Goal: Transaction & Acquisition: Book appointment/travel/reservation

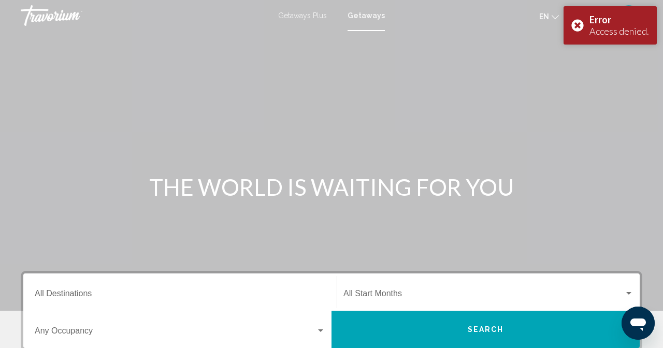
click at [143, 309] on div "Destination All Destinations" at bounding box center [180, 292] width 291 height 33
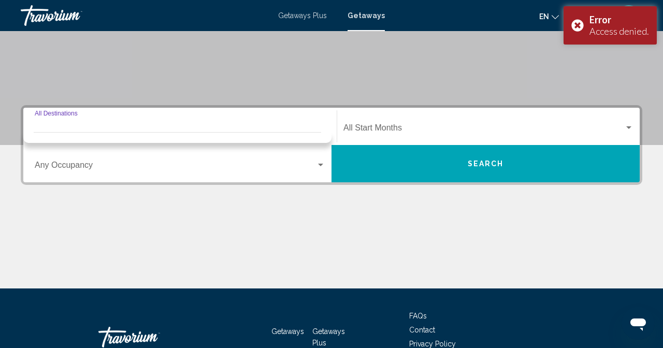
scroll to position [166, 0]
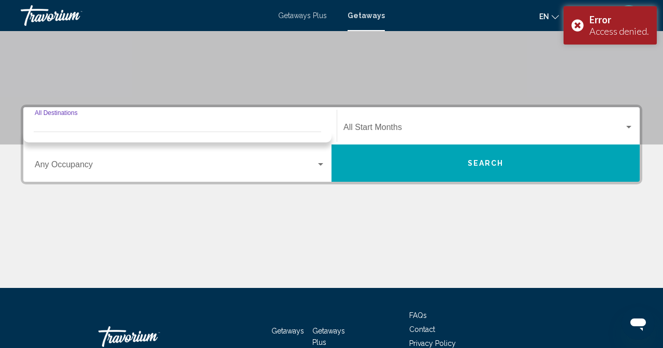
click at [102, 138] on div "Destination All Destinations" at bounding box center [180, 126] width 291 height 33
click at [102, 134] on input "Destination All Destinations" at bounding box center [180, 129] width 291 height 9
click at [105, 134] on input "Destination All Destinations" at bounding box center [180, 129] width 291 height 9
click at [61, 141] on div "Destination All Destinations" at bounding box center [180, 126] width 291 height 33
click at [327, 16] on span "Getaways Plus" at bounding box center [302, 15] width 49 height 8
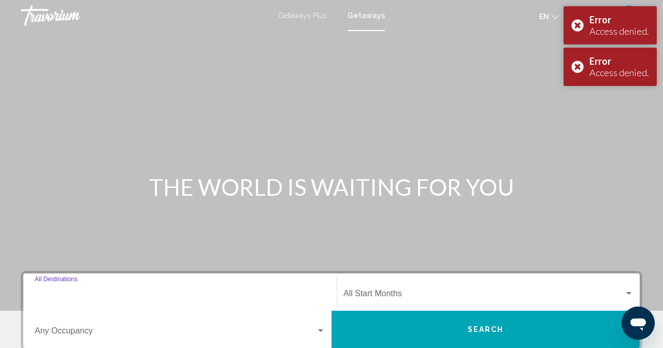
click at [125, 301] on input "Destination All Destinations" at bounding box center [180, 295] width 291 height 9
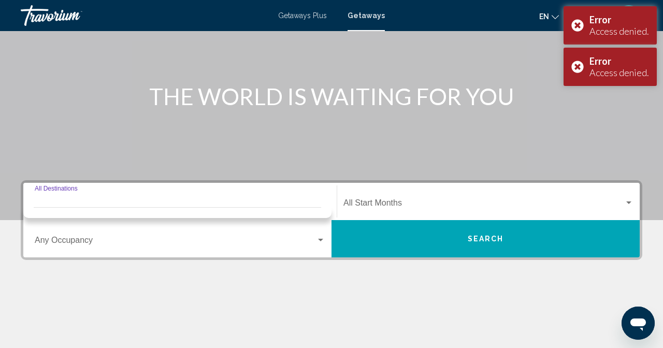
scroll to position [166, 0]
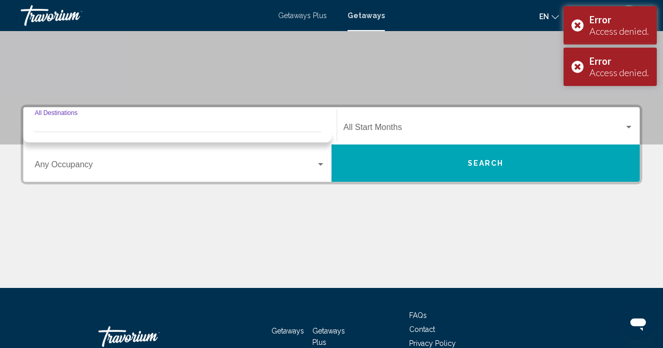
click at [431, 0] on mat-toolbar "Getaways Plus Getaways en English Español Français Italiano Português русский U…" at bounding box center [331, 15] width 663 height 31
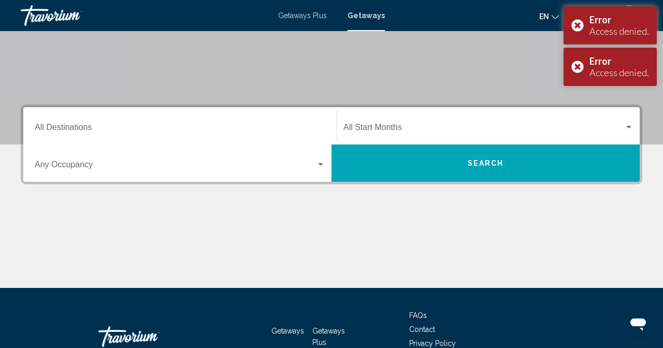
click at [327, 12] on span "Getaways Plus" at bounding box center [302, 15] width 49 height 8
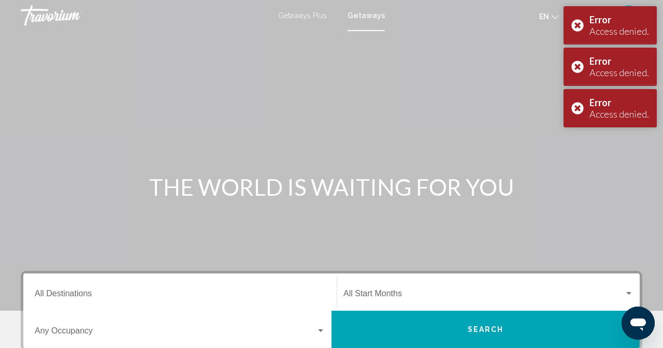
click at [410, 21] on div "Getaways Plus Getaways en English Español Français Italiano Português русский U…" at bounding box center [331, 16] width 663 height 22
click at [327, 14] on span "Getaways Plus" at bounding box center [302, 15] width 49 height 8
click at [327, 13] on span "Getaways Plus" at bounding box center [302, 15] width 49 height 8
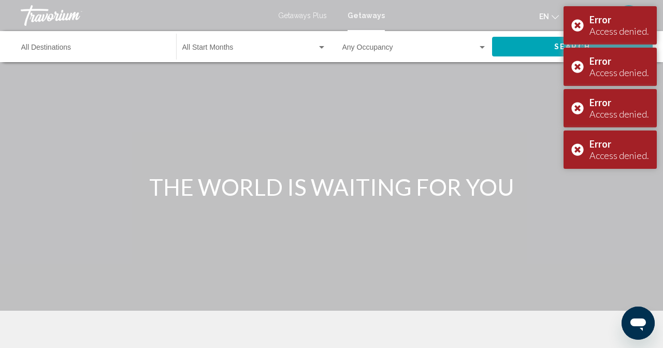
click at [327, 14] on span "Getaways Plus" at bounding box center [302, 15] width 49 height 8
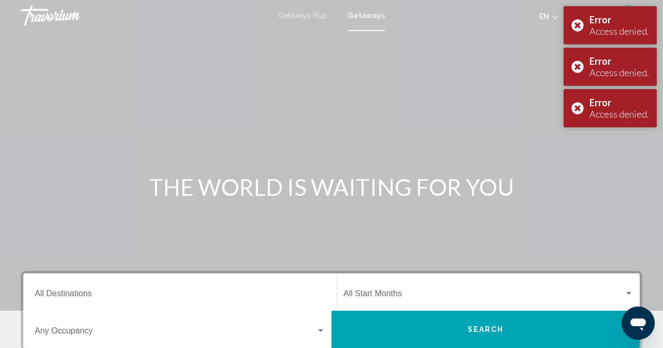
click at [327, 14] on span "Getaways Plus" at bounding box center [302, 15] width 49 height 8
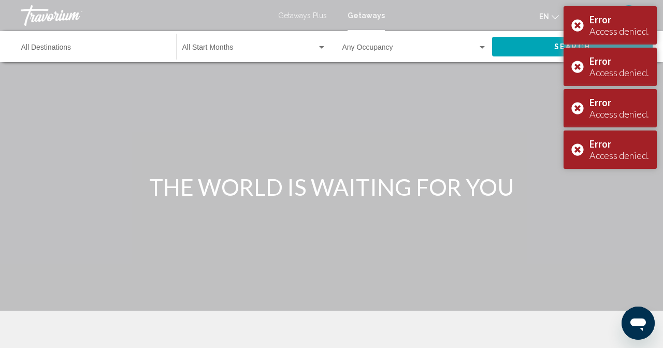
click at [327, 14] on span "Getaways Plus" at bounding box center [302, 15] width 49 height 8
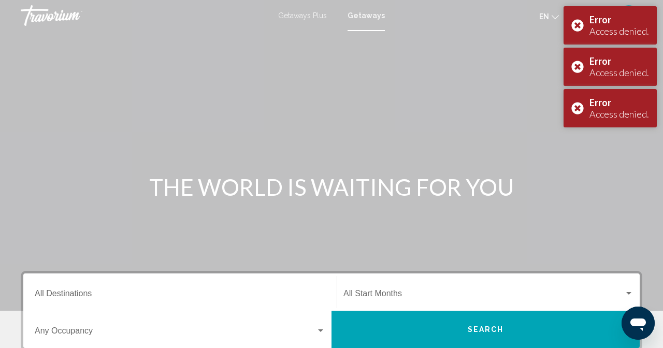
click at [327, 13] on span "Getaways Plus" at bounding box center [302, 15] width 49 height 8
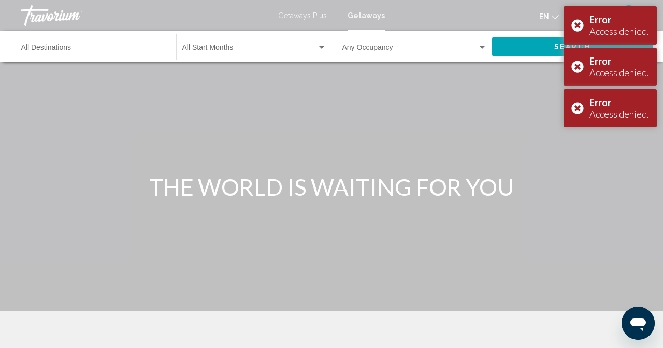
click at [327, 13] on span "Getaways Plus" at bounding box center [302, 15] width 49 height 8
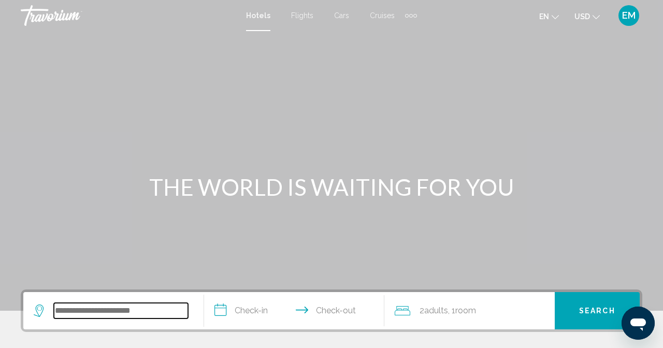
click at [108, 312] on input "Search widget" at bounding box center [121, 311] width 134 height 16
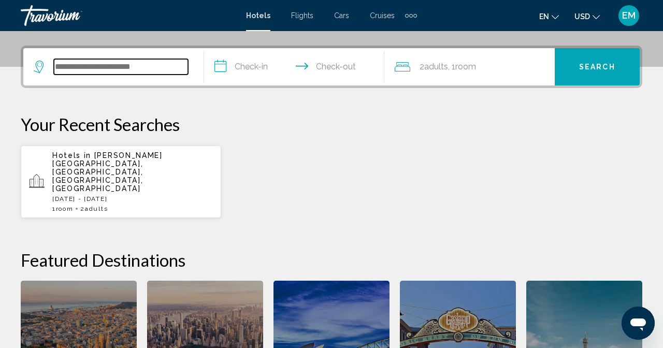
scroll to position [255, 0]
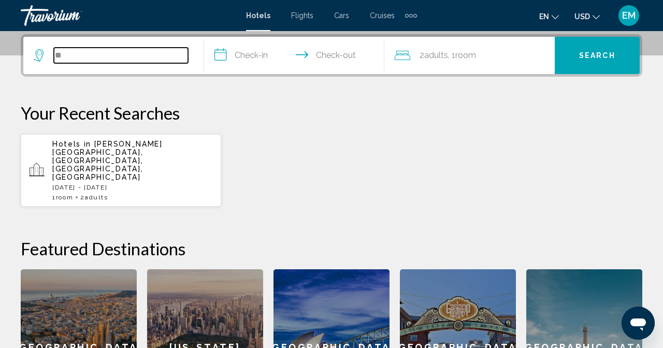
type input "*"
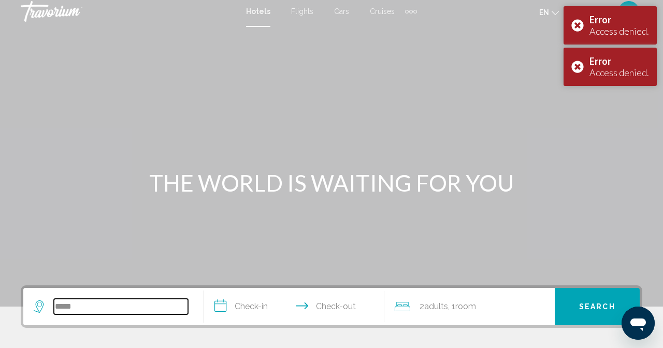
scroll to position [0, 0]
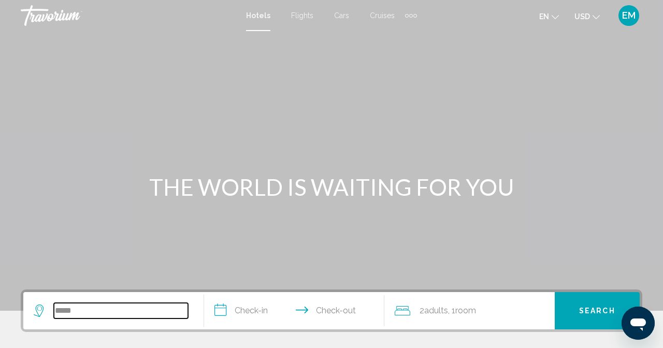
click at [188, 309] on input "*****" at bounding box center [121, 311] width 134 height 16
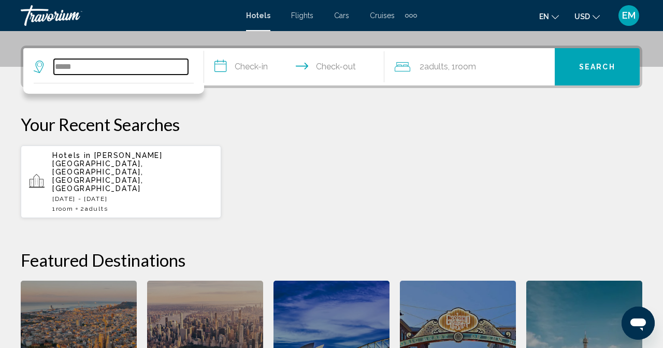
scroll to position [255, 0]
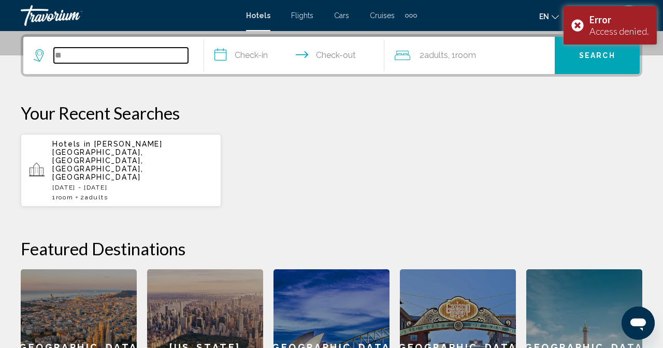
type input "*"
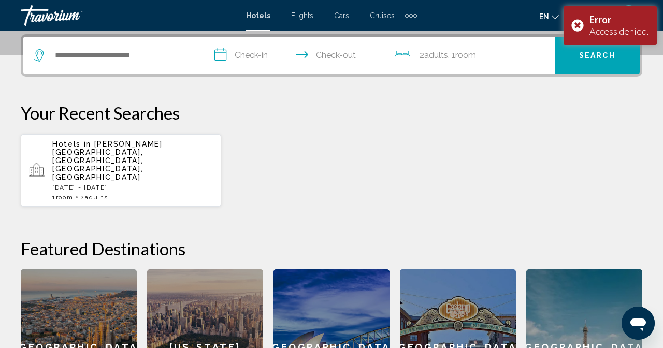
drag, startPoint x: 328, startPoint y: 116, endPoint x: 321, endPoint y: 111, distance: 8.2
click at [328, 116] on p "Your Recent Searches" at bounding box center [332, 113] width 622 height 21
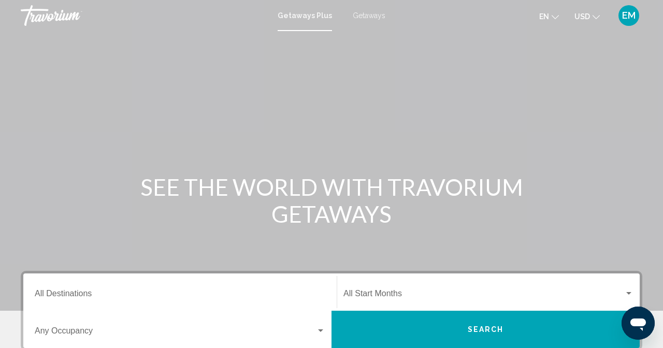
click at [91, 301] on input "Destination All Destinations" at bounding box center [180, 295] width 291 height 9
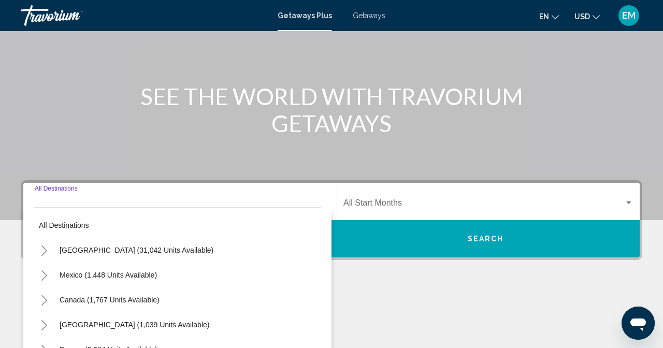
scroll to position [166, 0]
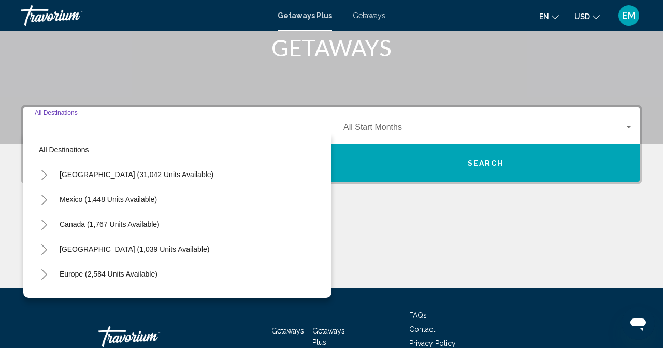
click at [74, 141] on div "Destination All Destinations" at bounding box center [180, 126] width 291 height 33
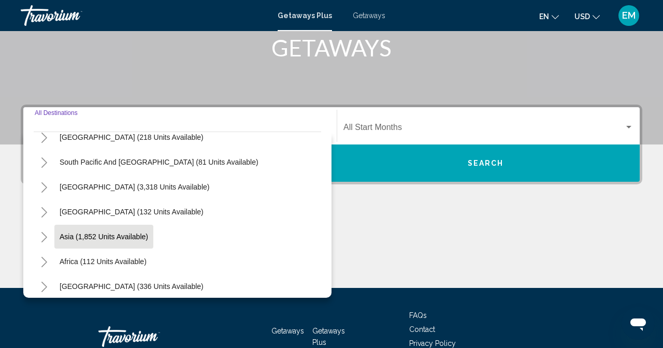
scroll to position [178, 0]
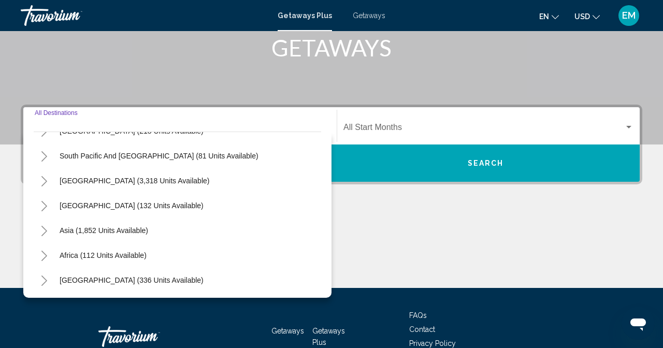
click at [48, 236] on icon "Toggle Asia (1,852 units available)" at bounding box center [44, 231] width 8 height 10
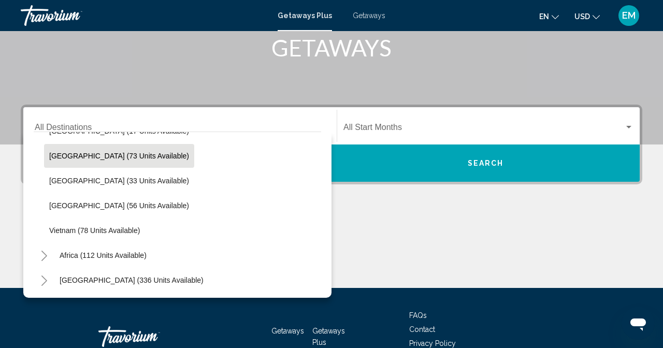
scroll to position [452, 0]
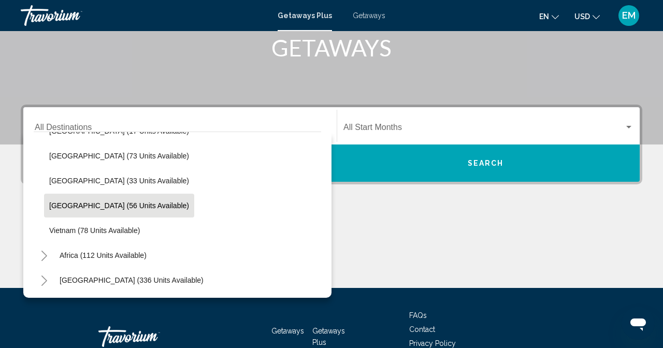
click at [114, 207] on button "Thailand (56 units available)" at bounding box center [119, 206] width 150 height 24
type input "**********"
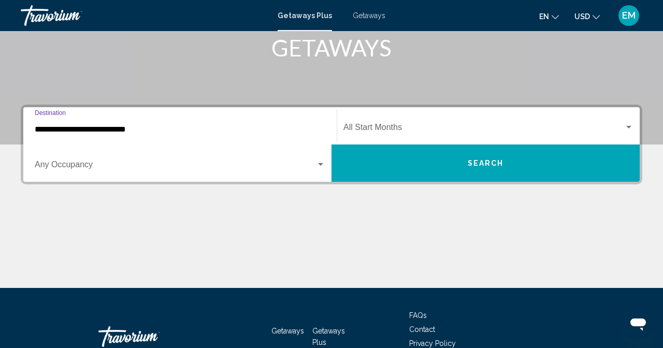
click at [344, 139] on div "Start Month All Start Months" at bounding box center [489, 126] width 290 height 33
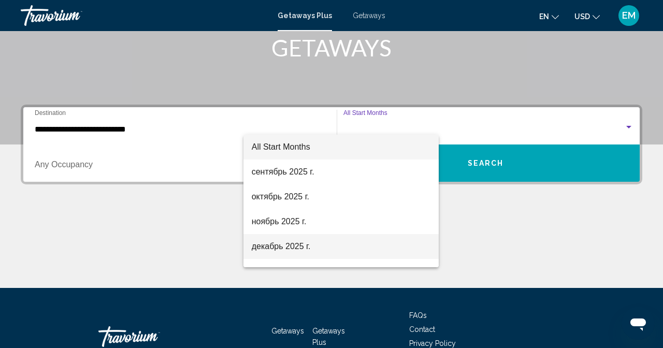
click at [282, 244] on span "декабрь 2025 г." at bounding box center [341, 246] width 179 height 25
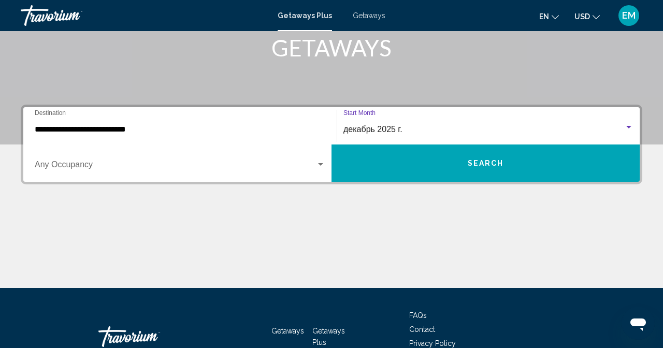
click at [316, 162] on span "Search widget" at bounding box center [175, 166] width 281 height 9
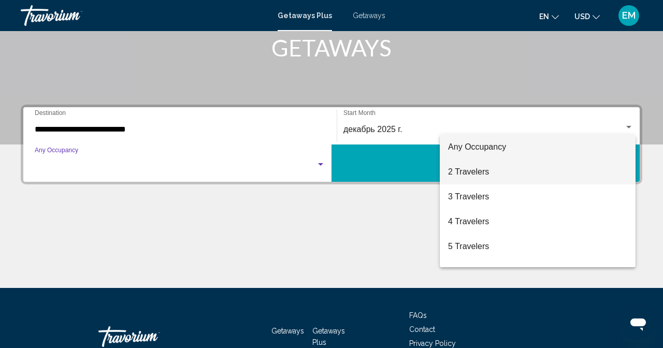
click at [481, 174] on span "2 Travelers" at bounding box center [537, 172] width 179 height 25
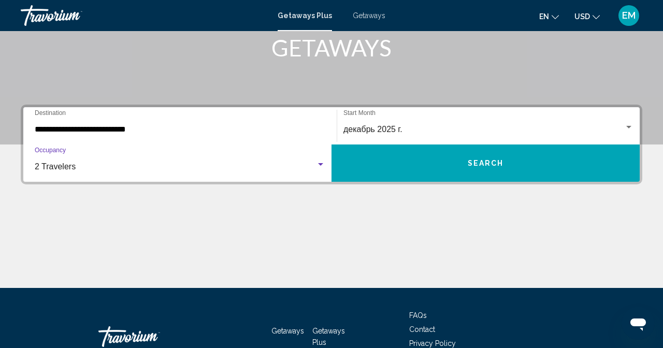
click at [643, 164] on div "**********" at bounding box center [332, 145] width 622 height 80
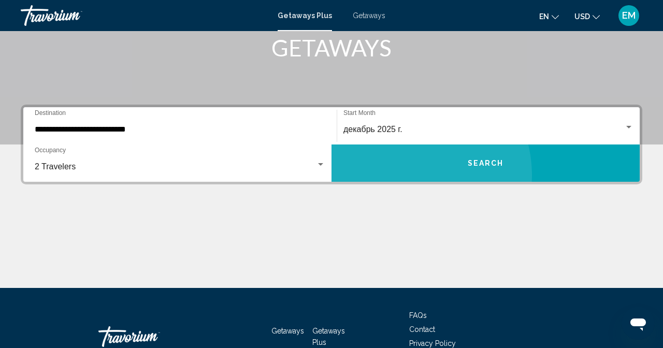
click at [640, 157] on button "Search" at bounding box center [486, 163] width 308 height 37
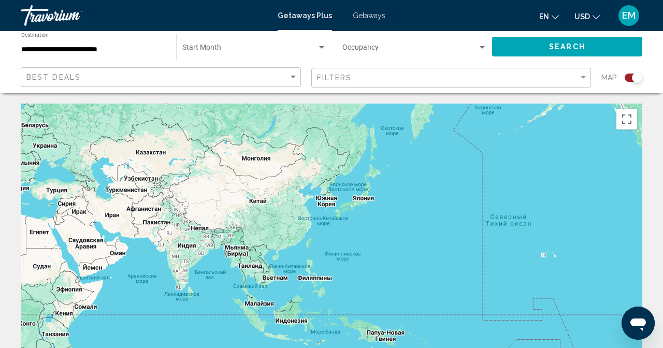
drag, startPoint x: 710, startPoint y: 230, endPoint x: 238, endPoint y: 192, distance: 473.6
click at [238, 192] on div "Main content" at bounding box center [332, 259] width 622 height 311
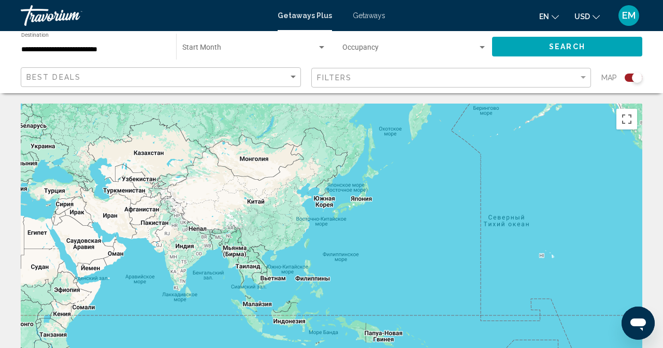
drag, startPoint x: 361, startPoint y: 254, endPoint x: 391, endPoint y: 219, distance: 45.9
click at [391, 219] on div "Main content" at bounding box center [332, 259] width 622 height 311
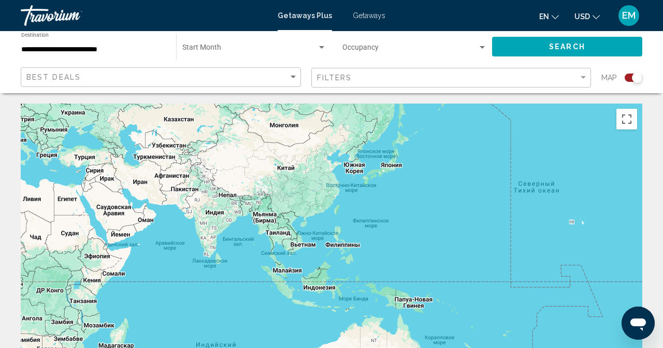
click at [643, 74] on div "Search widget" at bounding box center [629, 78] width 25 height 8
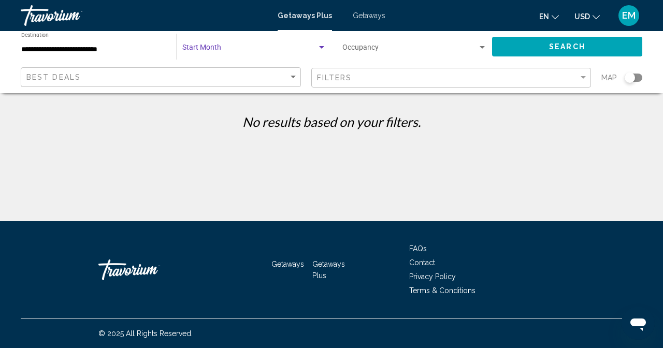
click at [242, 49] on span "Search widget" at bounding box center [249, 50] width 135 height 8
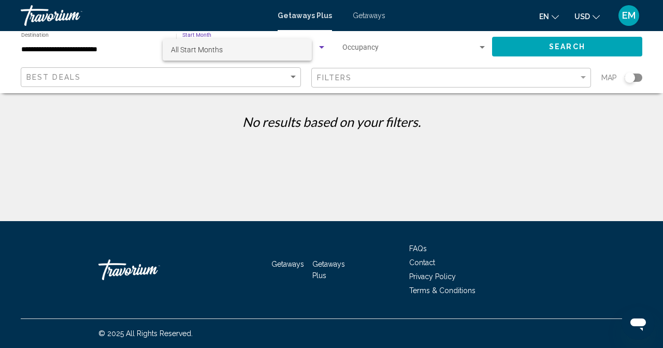
click at [242, 49] on span "All Start Months" at bounding box center [237, 50] width 133 height 22
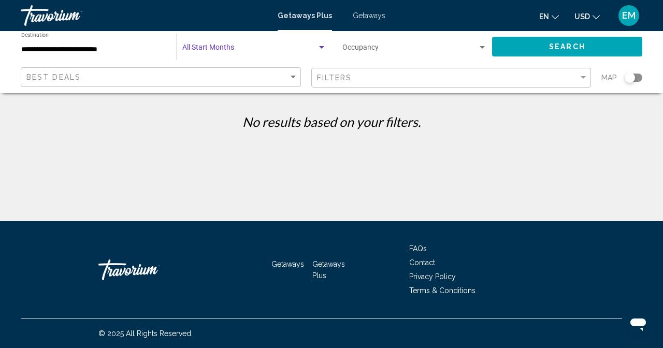
click at [357, 50] on span "Search widget" at bounding box center [410, 50] width 135 height 8
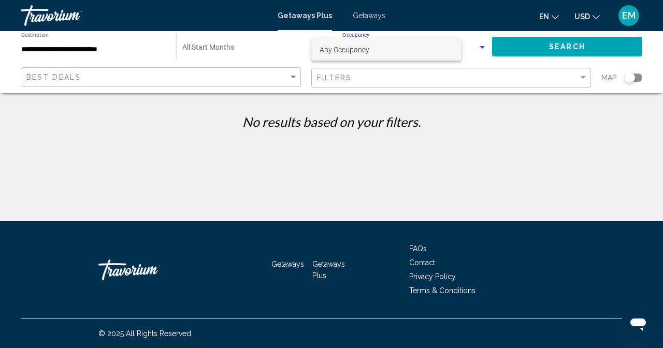
click at [357, 52] on span "Any Occupancy" at bounding box center [345, 50] width 50 height 8
click at [560, 51] on button "Search" at bounding box center [567, 46] width 150 height 19
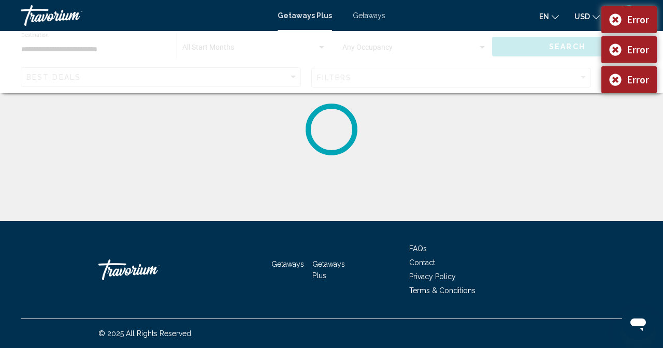
click at [462, 8] on div "Getaways Plus Getaways en English Español Français Italiano Português русский U…" at bounding box center [331, 16] width 663 height 22
click at [386, 19] on span "Getaways" at bounding box center [369, 15] width 33 height 8
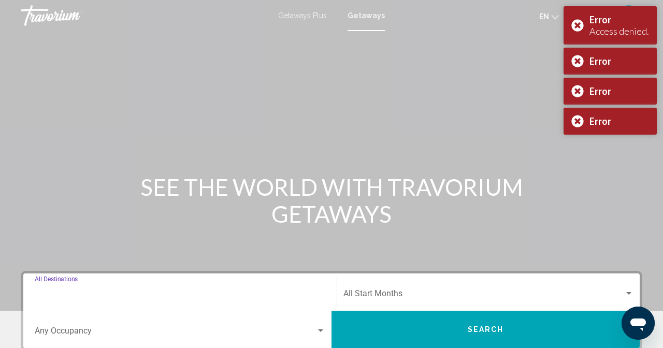
click at [117, 301] on input "Destination All Destinations" at bounding box center [180, 295] width 291 height 9
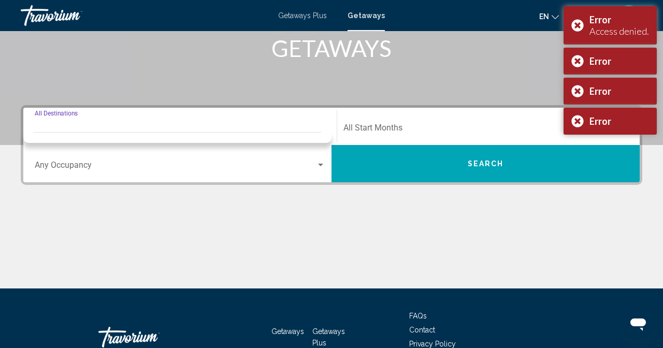
scroll to position [166, 0]
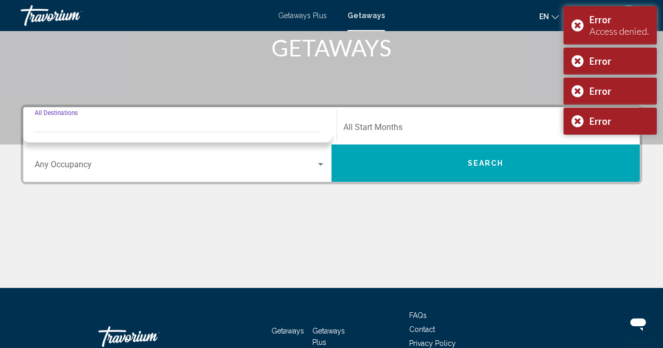
click at [172, 134] on input "Destination All Destinations" at bounding box center [180, 129] width 291 height 9
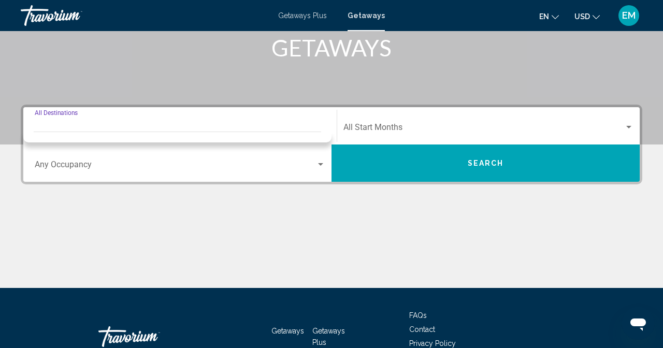
click at [150, 134] on input "Destination All Destinations" at bounding box center [180, 129] width 291 height 9
click at [161, 129] on div "Destination All Destinations" at bounding box center [180, 126] width 291 height 33
click at [144, 134] on input "Destination All Destinations" at bounding box center [180, 129] width 291 height 9
click at [414, 4] on mat-toolbar "Getaways Plus Getaways en English Español Français Italiano Português русский U…" at bounding box center [331, 15] width 663 height 31
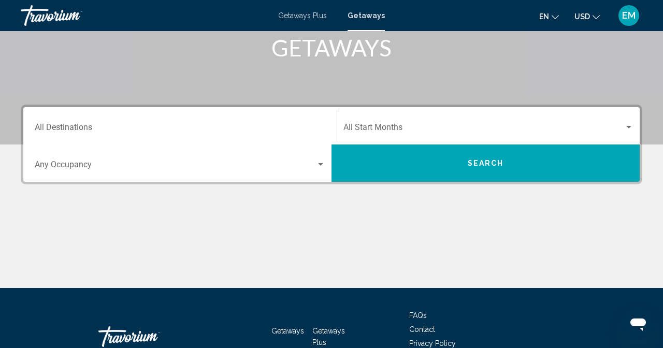
drag, startPoint x: 414, startPoint y: 7, endPoint x: 411, endPoint y: 15, distance: 8.9
click at [413, 10] on div "Getaways Plus Getaways en English Español Français Italiano Português русский U…" at bounding box center [331, 16] width 663 height 22
click at [327, 15] on span "Getaways Plus" at bounding box center [302, 15] width 49 height 8
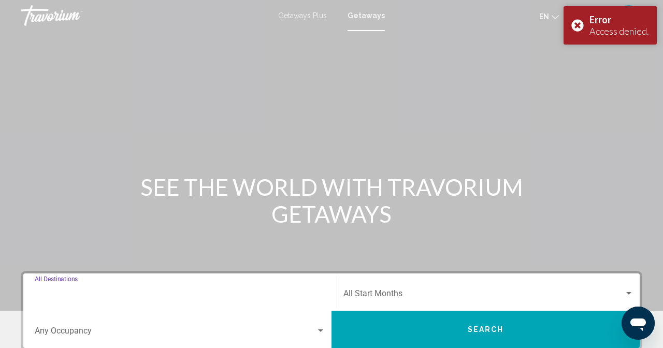
click at [150, 301] on input "Destination All Destinations" at bounding box center [180, 295] width 291 height 9
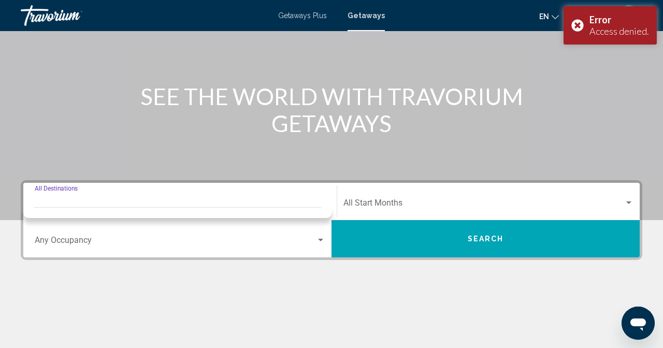
scroll to position [166, 0]
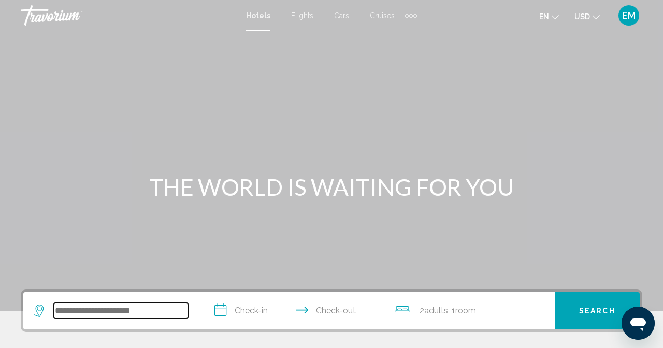
click at [157, 308] on input "Search widget" at bounding box center [121, 311] width 134 height 16
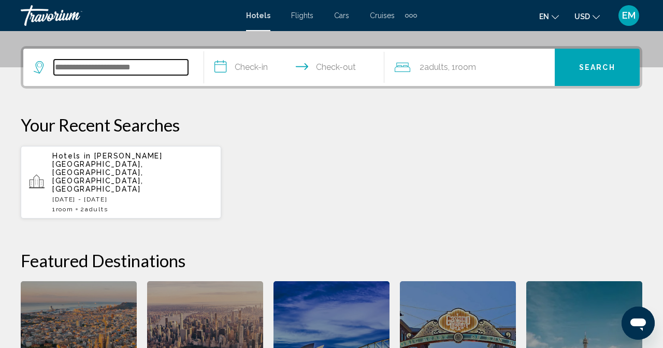
scroll to position [255, 0]
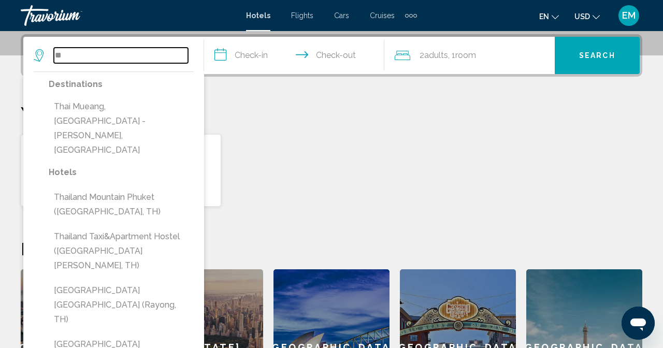
type input "*"
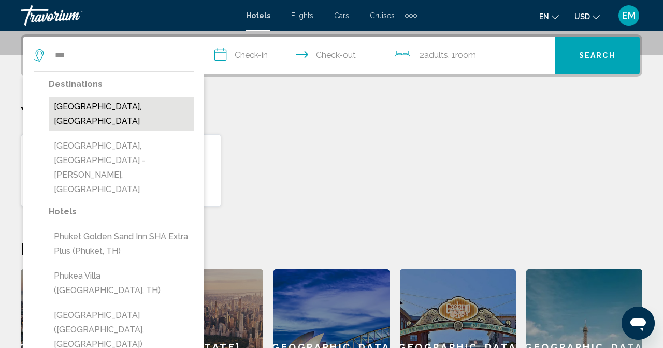
click at [194, 111] on button "[GEOGRAPHIC_DATA], [GEOGRAPHIC_DATA]" at bounding box center [121, 114] width 145 height 34
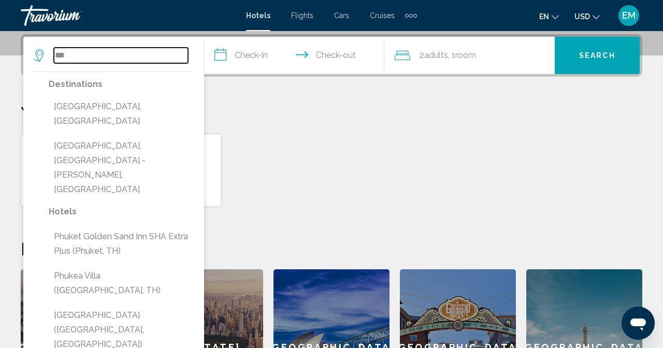
type input "**********"
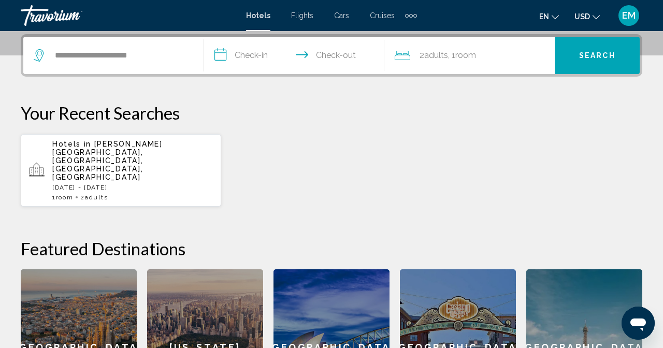
click at [389, 47] on input "**********" at bounding box center [296, 57] width 185 height 40
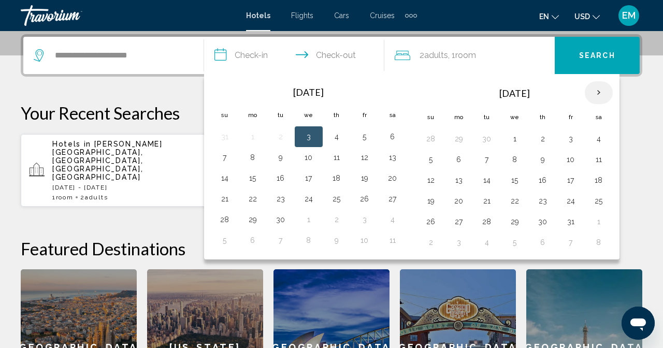
click at [613, 88] on th "Next month" at bounding box center [599, 92] width 28 height 23
click at [613, 89] on th "Next month" at bounding box center [599, 92] width 28 height 23
click at [607, 177] on button "20" at bounding box center [599, 180] width 17 height 15
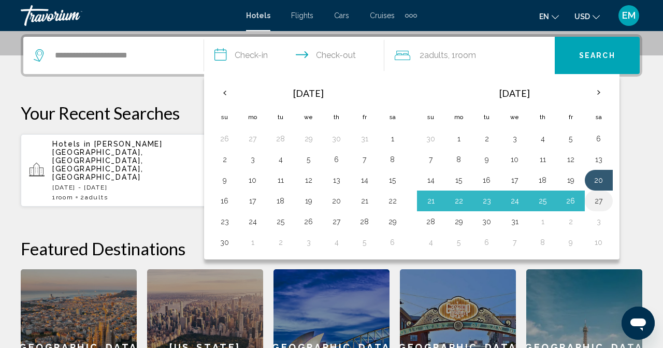
click at [607, 206] on button "27" at bounding box center [599, 201] width 17 height 15
type input "**********"
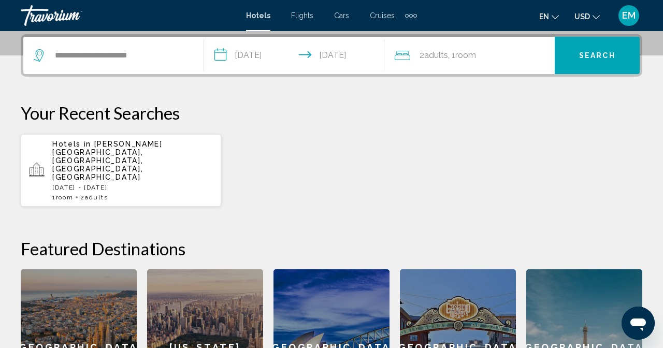
click at [640, 41] on button "Search" at bounding box center [597, 55] width 85 height 37
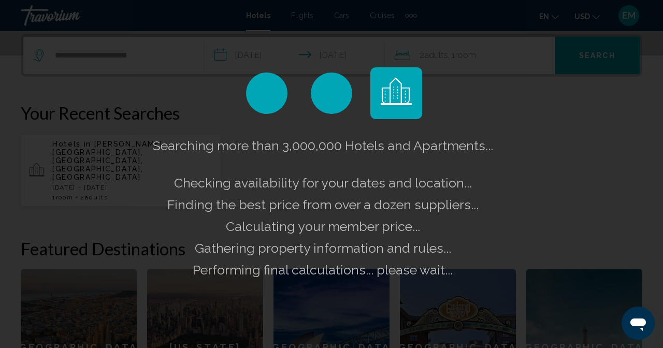
scroll to position [0, 0]
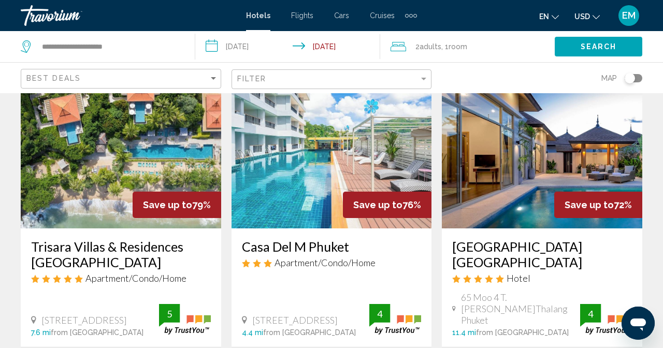
scroll to position [69, 0]
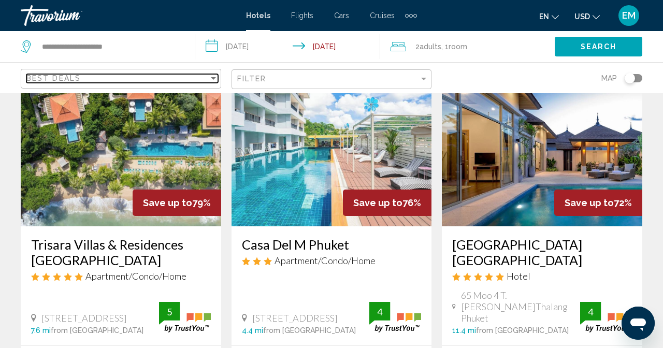
click at [81, 74] on span "Best Deals" at bounding box center [53, 78] width 54 height 8
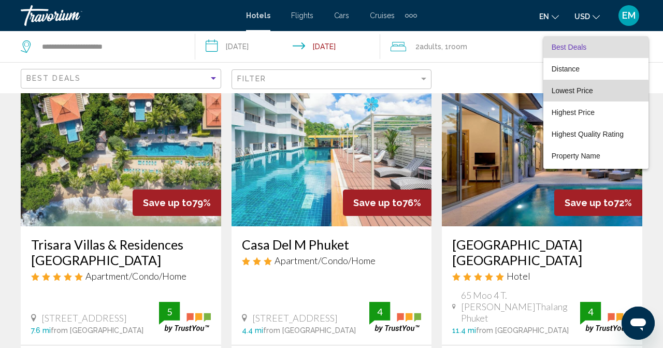
click at [585, 92] on span "Lowest Price" at bounding box center [572, 91] width 41 height 8
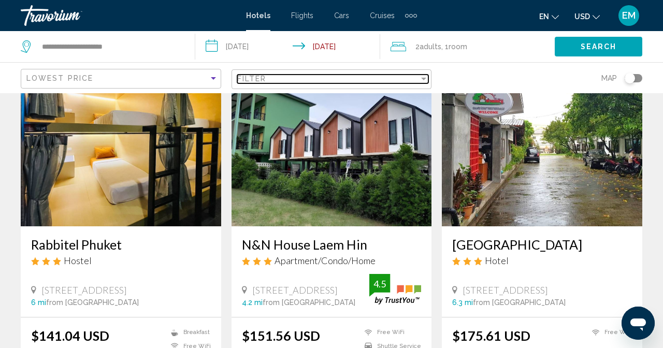
click at [267, 75] on span "Filter" at bounding box center [252, 79] width 30 height 8
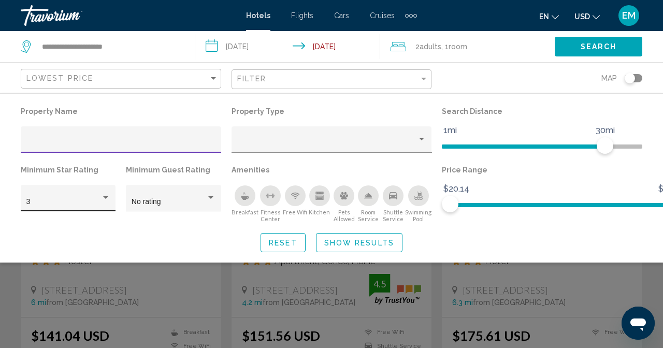
click at [110, 191] on div "3" at bounding box center [68, 201] width 84 height 21
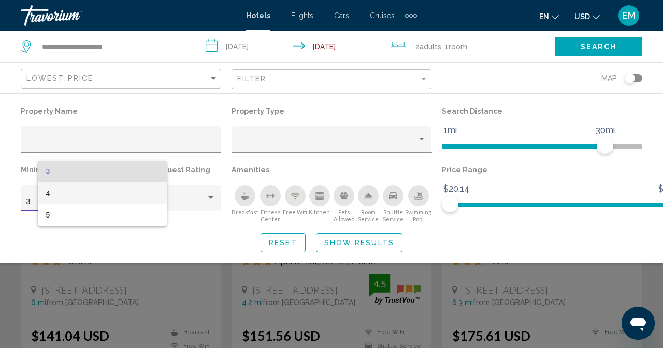
click at [114, 194] on span "4" at bounding box center [102, 193] width 112 height 22
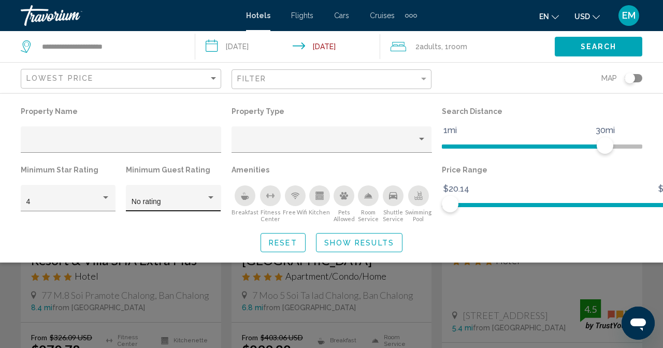
click at [207, 191] on div "No rating" at bounding box center [174, 201] width 84 height 21
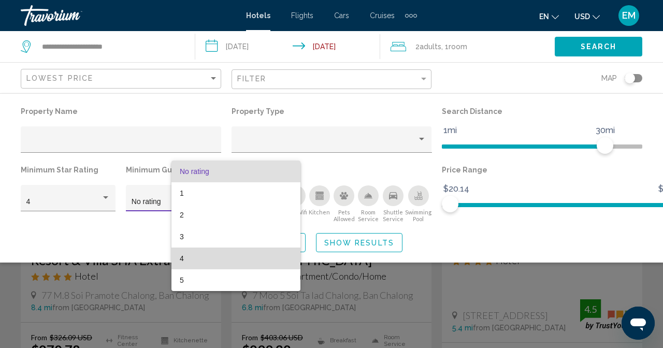
click at [192, 253] on span "4" at bounding box center [236, 259] width 112 height 22
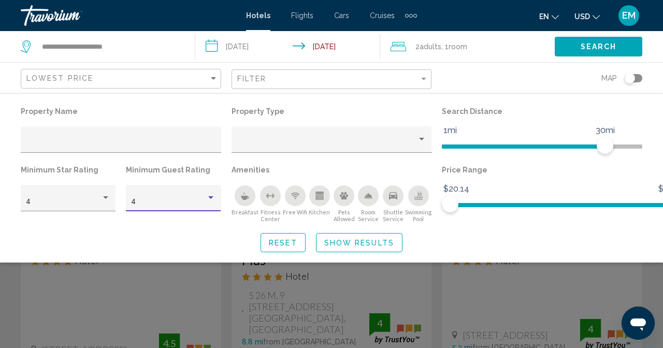
click at [394, 239] on span "Show Results" at bounding box center [359, 243] width 70 height 8
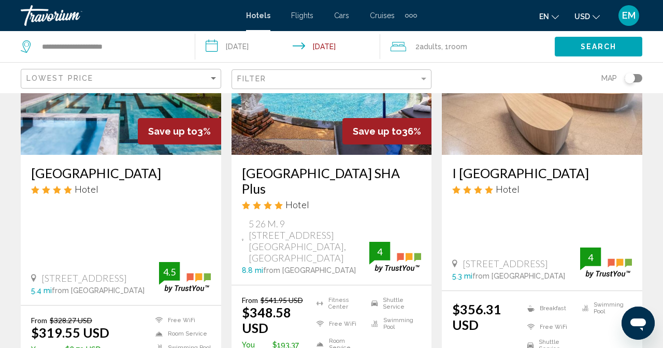
scroll to position [138, 0]
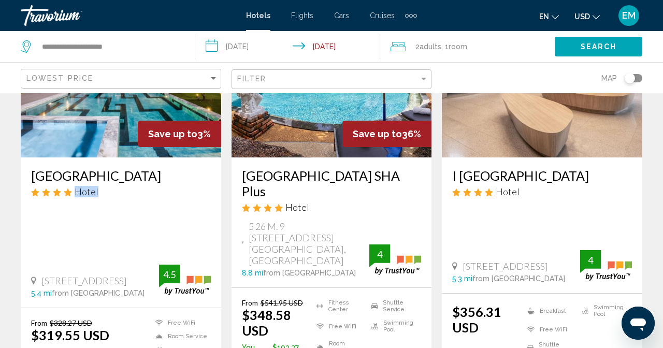
drag, startPoint x: 46, startPoint y: 156, endPoint x: 175, endPoint y: 163, distance: 129.2
click at [175, 163] on div "Little Nyonya Hotel Hotel 63 2 Moo.4, Wichit 5.4 mi from Phuket Island city cen…" at bounding box center [121, 233] width 201 height 150
drag, startPoint x: 140, startPoint y: 248, endPoint x: 41, endPoint y: 247, distance: 99.5
click at [41, 308] on div "From $328.27 USD $319.55 USD You save $8.72 USD Free WiFi Room Service Swimming…" at bounding box center [121, 354] width 201 height 92
click at [48, 308] on div "From $328.27 USD $319.55 USD You save $8.72 USD Free WiFi Room Service Swimming…" at bounding box center [121, 354] width 201 height 92
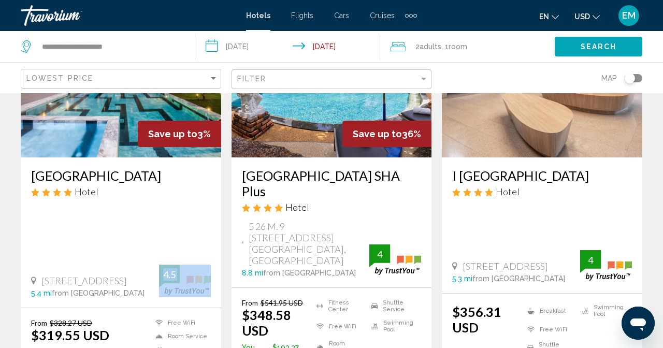
drag, startPoint x: 236, startPoint y: 184, endPoint x: 268, endPoint y: 186, distance: 32.2
click at [211, 265] on div "4.5" at bounding box center [185, 281] width 52 height 33
click at [226, 271] on app-hotels-search-item "Save up to 3% Little Nyonya Hotel Hotel 63 2 Moo.4, Wichit 5.4 mi from Phuket I…" at bounding box center [121, 196] width 211 height 408
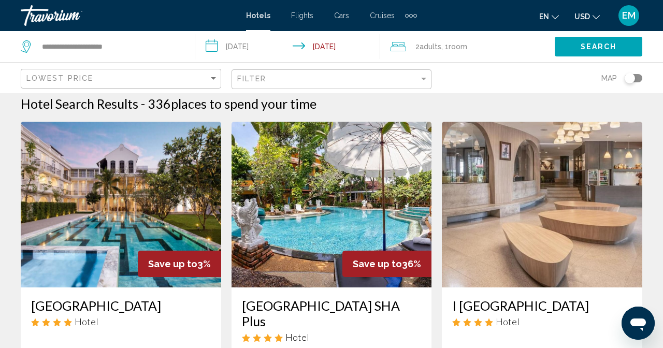
scroll to position [0, 0]
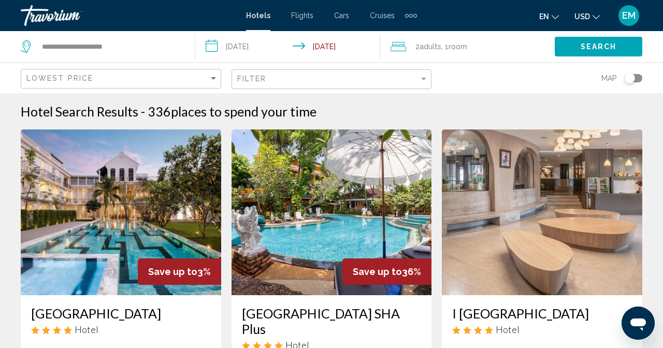
click at [467, 44] on span "Room" at bounding box center [458, 46] width 19 height 8
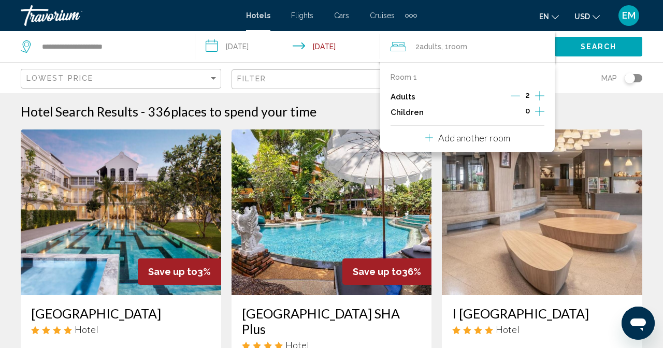
click at [542, 95] on icon "Increment adults" at bounding box center [539, 96] width 9 height 12
click at [583, 50] on span "Search" at bounding box center [599, 47] width 36 height 8
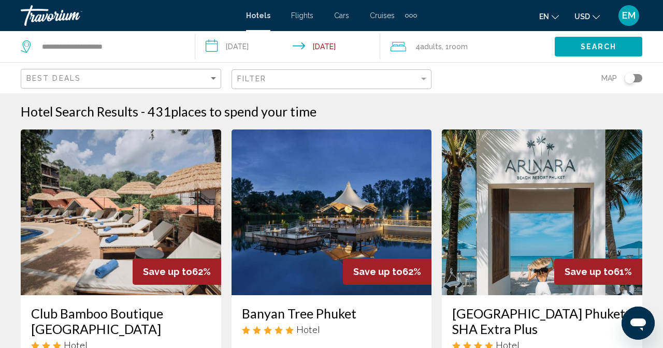
click at [221, 63] on div "Best Deals" at bounding box center [121, 78] width 201 height 31
click at [221, 69] on mat-form-field "Best Deals" at bounding box center [121, 79] width 201 height 20
click at [218, 69] on div "Best Deals" at bounding box center [122, 78] width 192 height 19
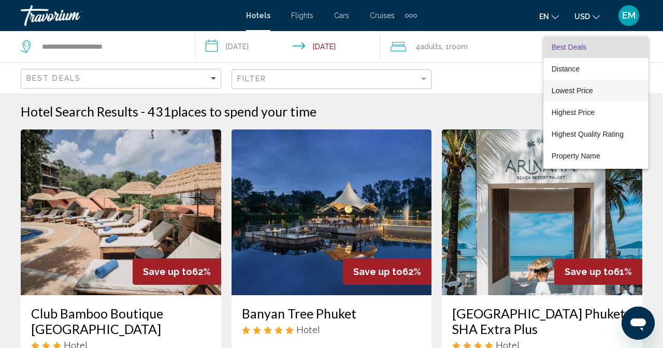
click at [598, 84] on span "Lowest Price" at bounding box center [596, 91] width 89 height 22
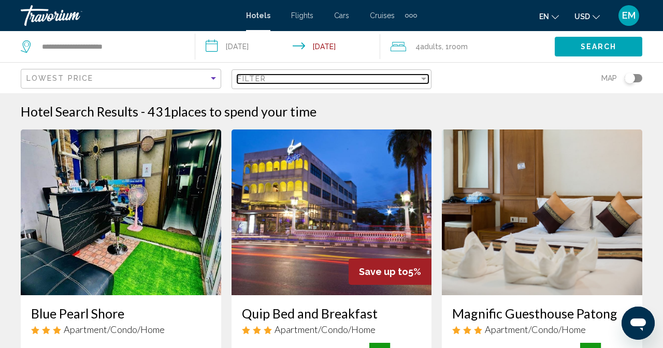
click at [267, 75] on span "Filter" at bounding box center [252, 79] width 30 height 8
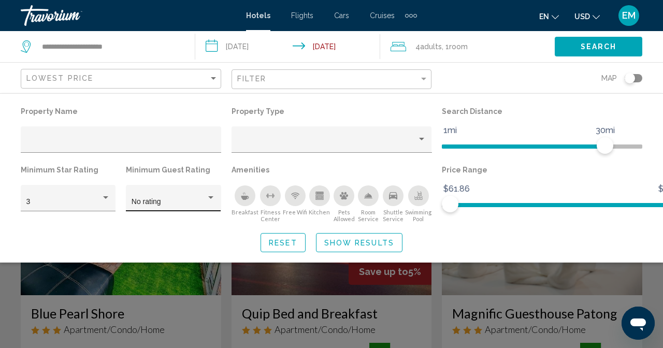
click at [216, 191] on div "No rating" at bounding box center [174, 201] width 84 height 21
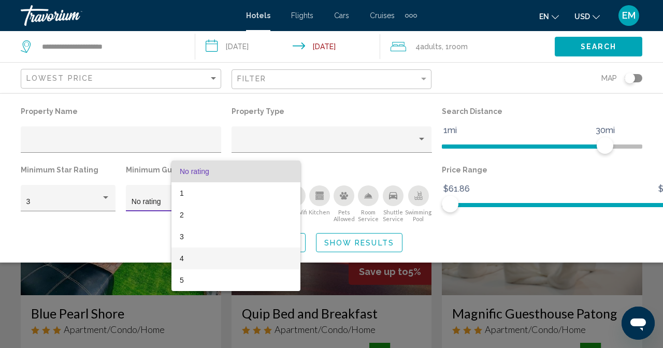
click at [211, 251] on span "4" at bounding box center [236, 259] width 112 height 22
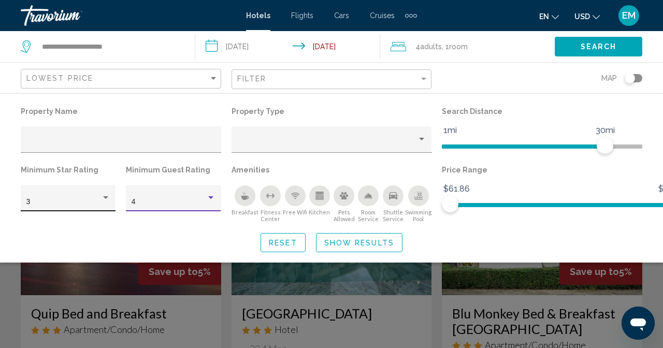
click at [96, 191] on div "3" at bounding box center [68, 201] width 84 height 21
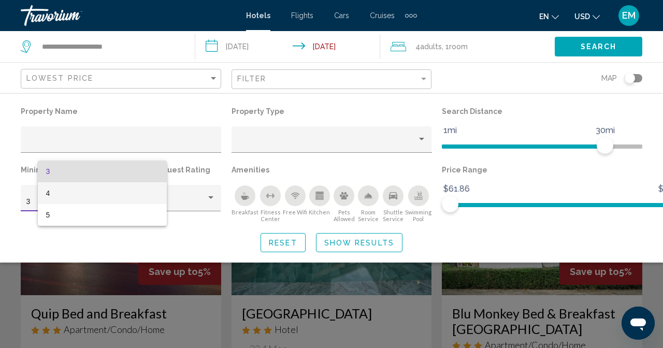
click at [88, 197] on span "4" at bounding box center [102, 193] width 112 height 22
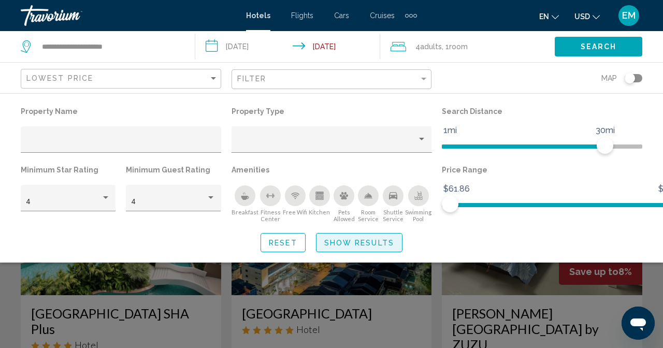
click at [394, 239] on span "Show Results" at bounding box center [359, 243] width 70 height 8
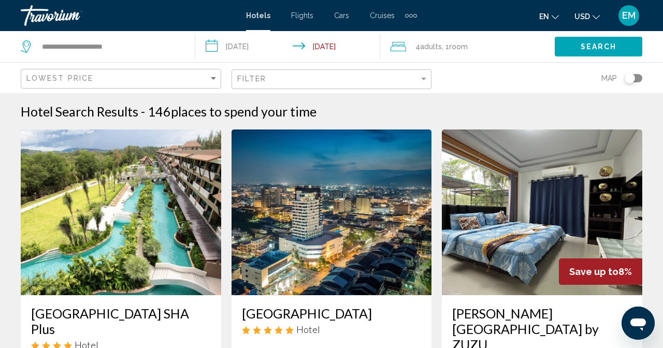
click at [639, 10] on div "EM" at bounding box center [629, 15] width 21 height 21
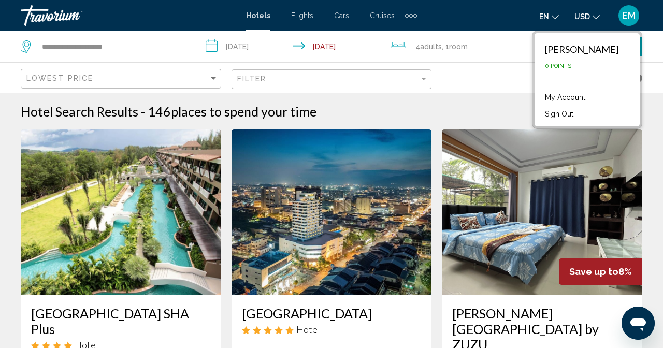
click at [636, 11] on span "EM" at bounding box center [628, 15] width 13 height 10
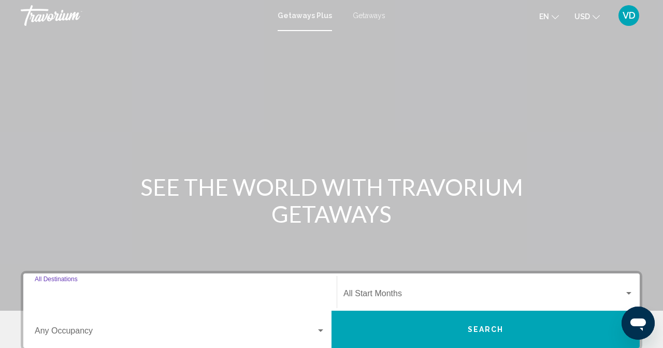
click at [130, 301] on input "Destination All Destinations" at bounding box center [180, 295] width 291 height 9
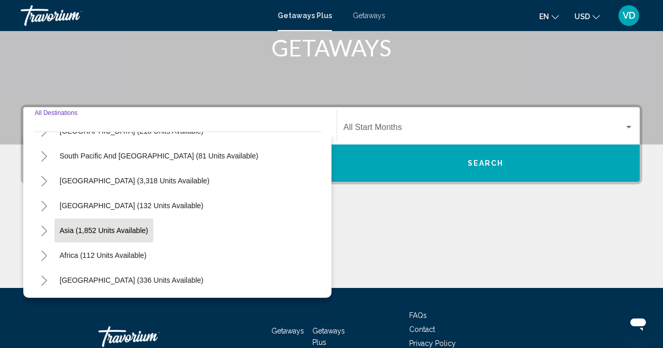
scroll to position [178, 0]
click at [54, 236] on button "Toggle Asia (1,852 units available)" at bounding box center [44, 230] width 21 height 21
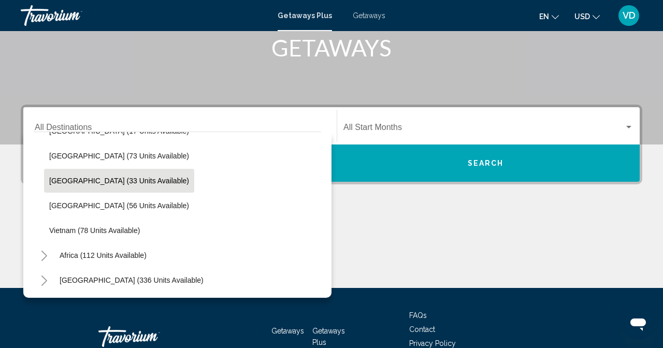
scroll to position [452, 0]
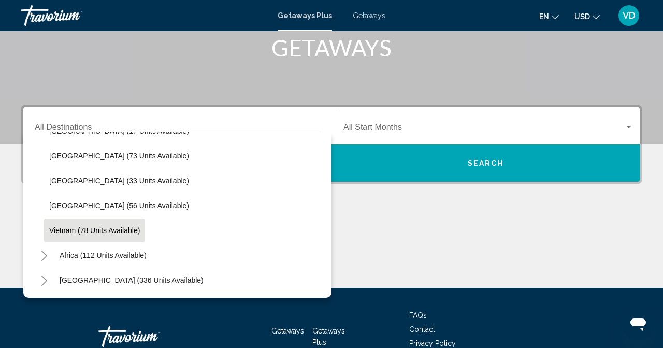
click at [135, 235] on span "Vietnam (78 units available)" at bounding box center [94, 230] width 91 height 8
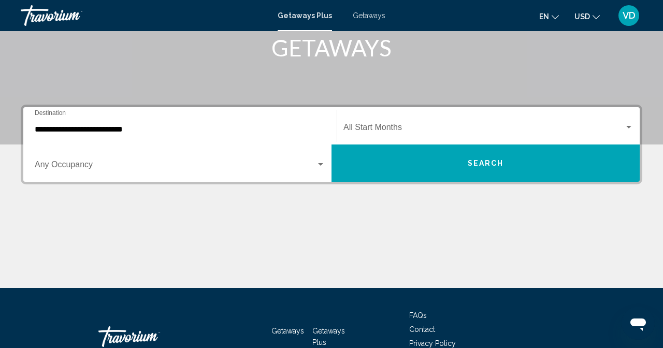
click at [83, 143] on div "**********" at bounding box center [180, 126] width 291 height 33
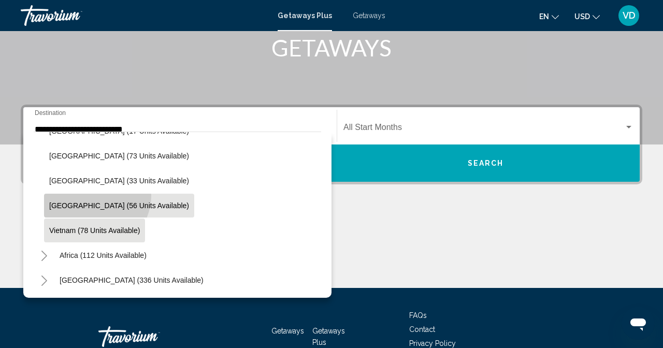
click at [115, 203] on button "[GEOGRAPHIC_DATA] (56 units available)" at bounding box center [119, 206] width 150 height 24
type input "**********"
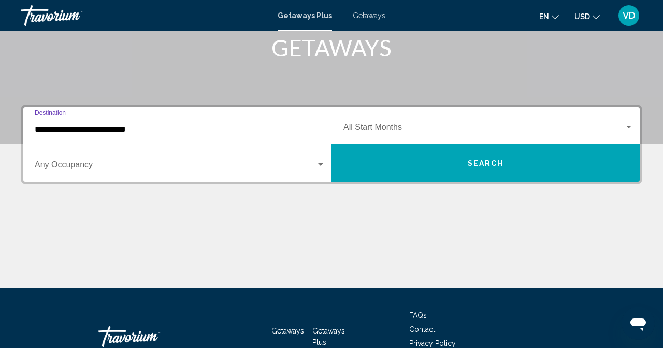
click at [640, 145] on button "Search" at bounding box center [486, 163] width 308 height 37
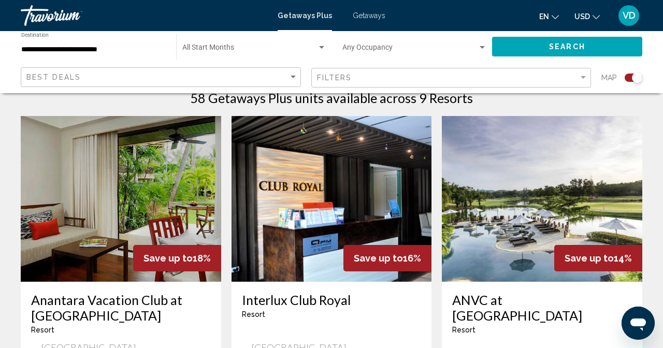
drag, startPoint x: 855, startPoint y: 50, endPoint x: 845, endPoint y: 58, distance: 12.9
click at [643, 73] on div "Search widget" at bounding box center [637, 78] width 10 height 10
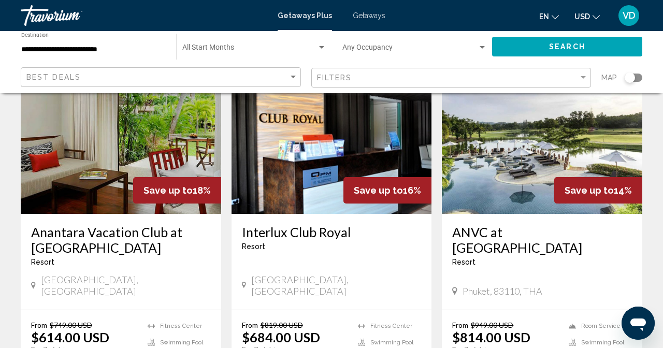
scroll to position [93, 0]
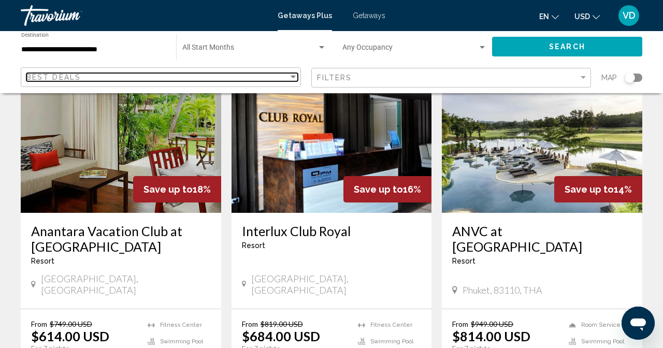
click at [289, 73] on div "Best Deals" at bounding box center [157, 77] width 262 height 8
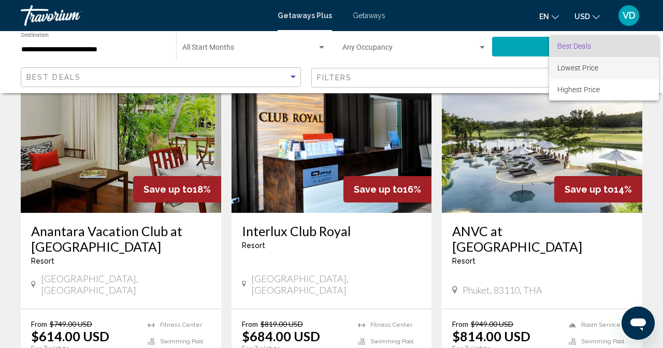
click at [630, 72] on span "Lowest Price" at bounding box center [604, 68] width 93 height 22
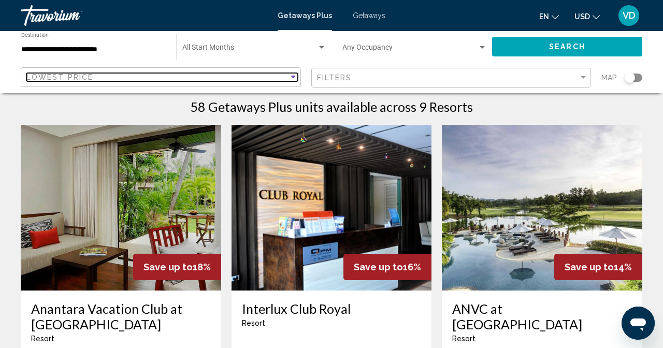
scroll to position [0, 0]
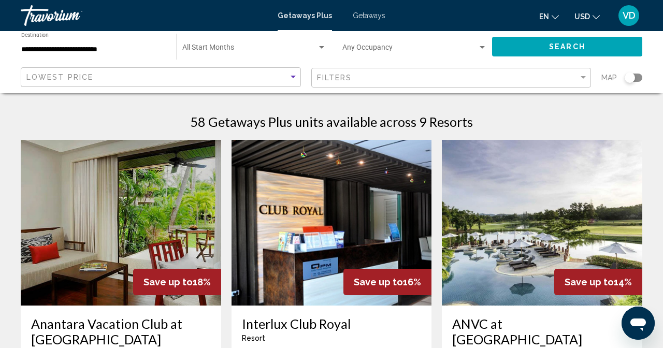
click at [386, 17] on span "Getaways" at bounding box center [369, 15] width 33 height 8
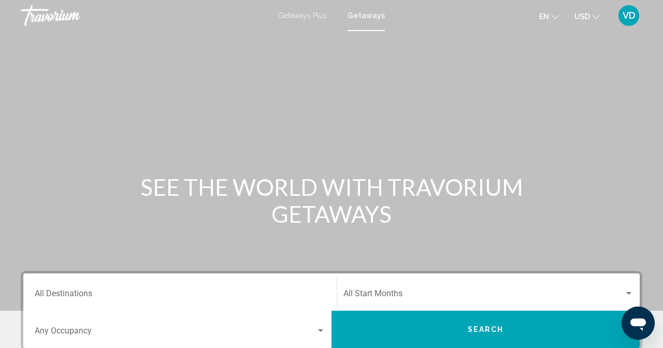
click at [154, 301] on input "Destination All Destinations" at bounding box center [180, 295] width 291 height 9
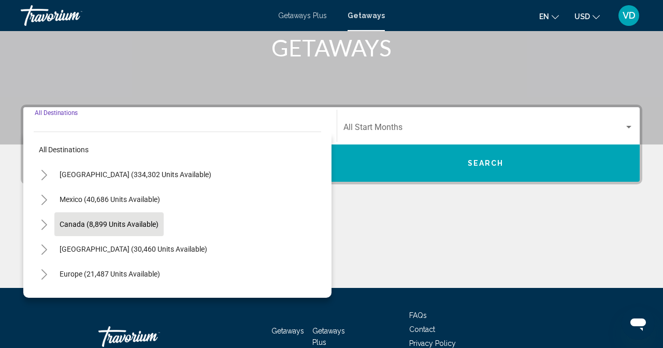
scroll to position [178, 0]
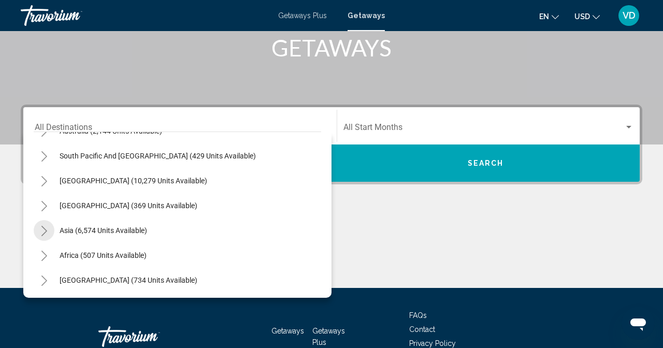
click at [54, 241] on button "Toggle Asia (6,574 units available)" at bounding box center [44, 230] width 21 height 21
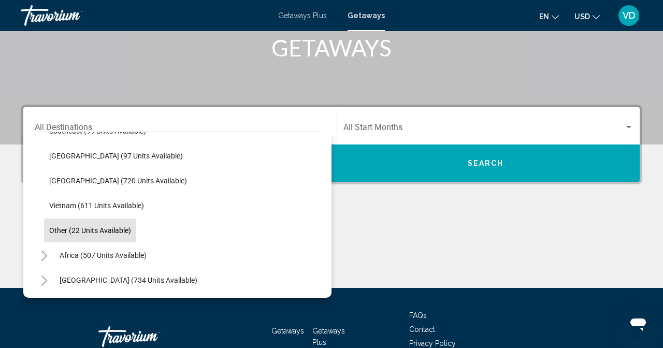
scroll to position [523, 0]
click at [110, 185] on span "Thailand (720 units available)" at bounding box center [118, 181] width 138 height 8
type input "**********"
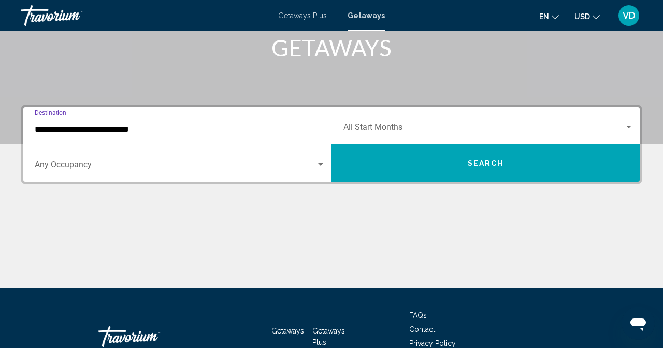
click at [640, 145] on button "Search" at bounding box center [486, 163] width 308 height 37
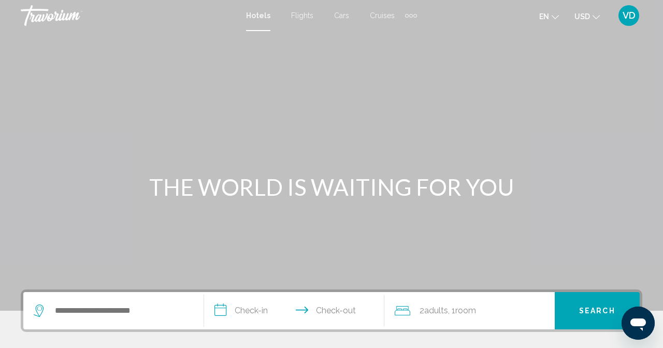
click at [170, 295] on div "Search widget" at bounding box center [114, 310] width 160 height 37
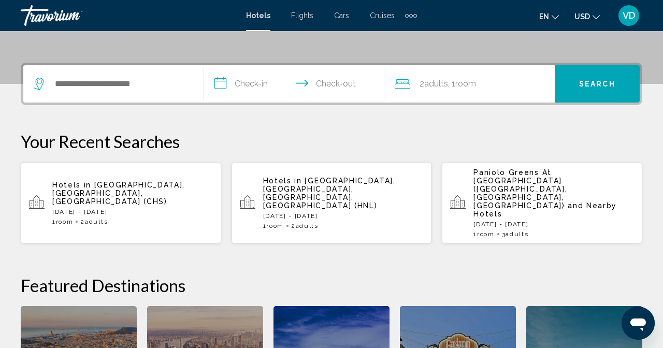
scroll to position [255, 0]
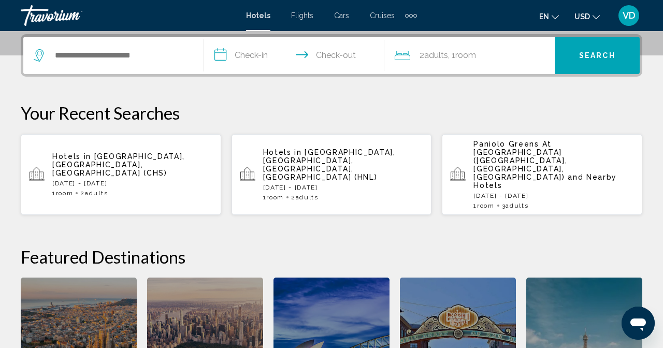
click at [193, 63] on div "Search widget" at bounding box center [114, 55] width 160 height 37
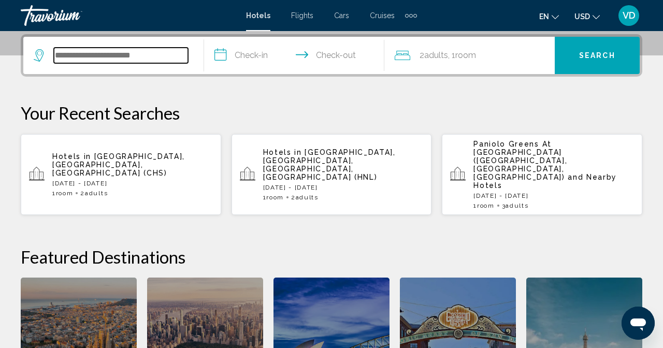
click at [161, 54] on input "Search widget" at bounding box center [121, 56] width 134 height 16
click at [188, 48] on input "**" at bounding box center [121, 56] width 134 height 16
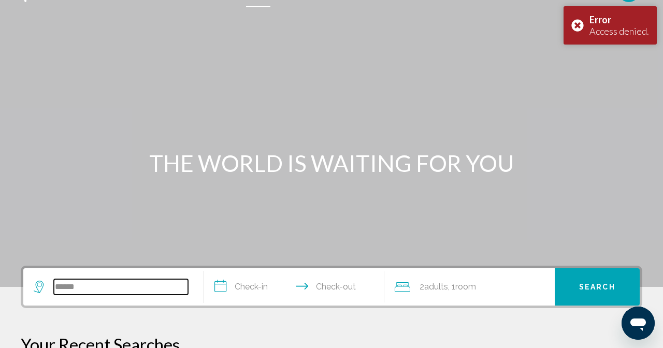
scroll to position [0, 0]
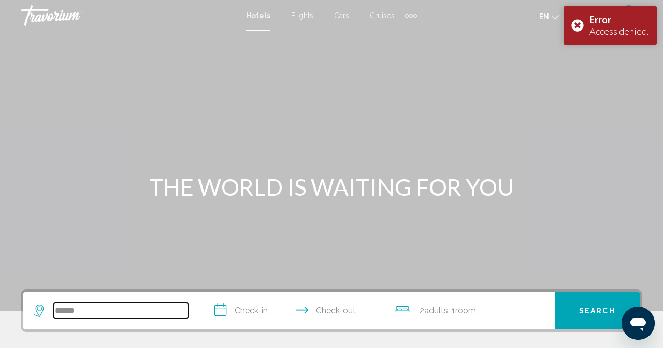
click at [188, 296] on input "******" at bounding box center [121, 311] width 134 height 16
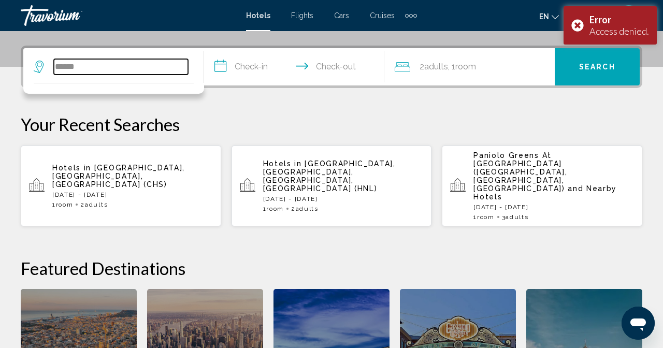
scroll to position [255, 0]
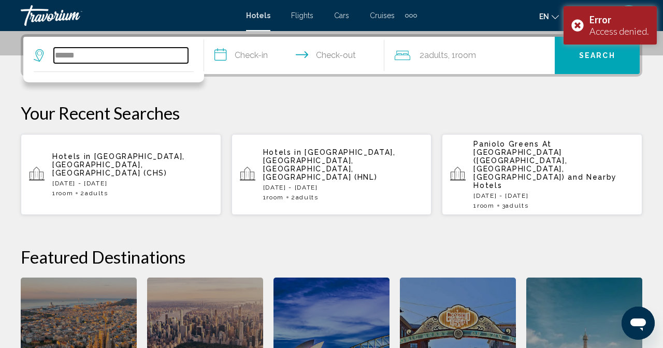
click at [188, 51] on input "******" at bounding box center [121, 56] width 134 height 16
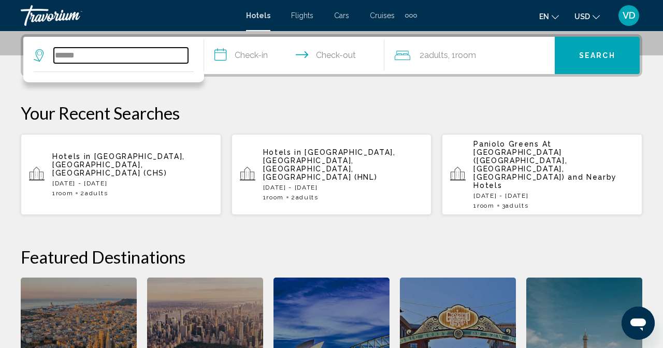
click at [165, 56] on input "******" at bounding box center [121, 56] width 134 height 16
type input "*"
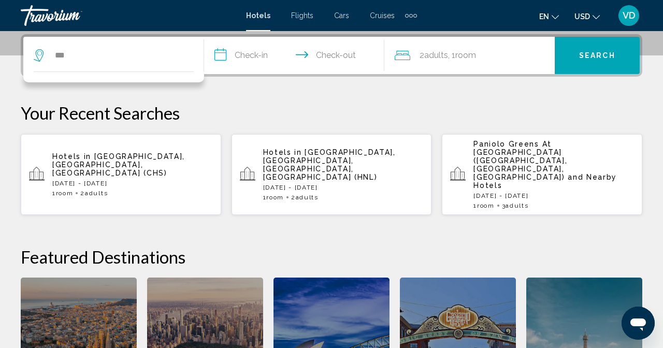
click at [351, 99] on div "**********" at bounding box center [331, 234] width 663 height 400
click at [193, 66] on div "***" at bounding box center [114, 55] width 160 height 37
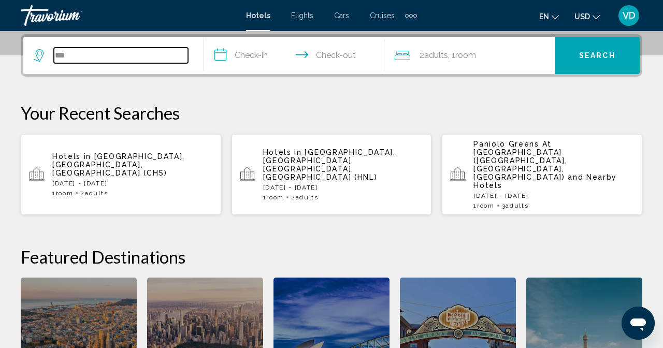
click at [188, 58] on input "***" at bounding box center [121, 56] width 134 height 16
type input "*"
type input "***"
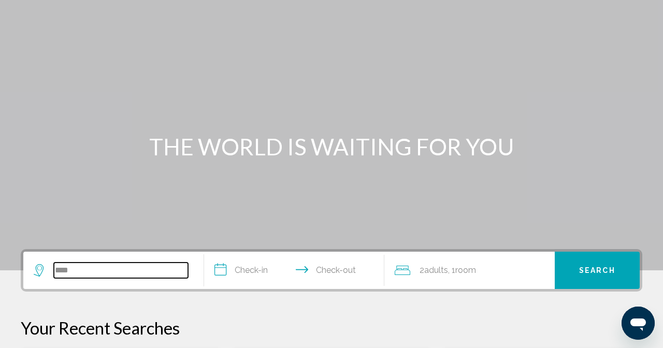
scroll to position [0, 0]
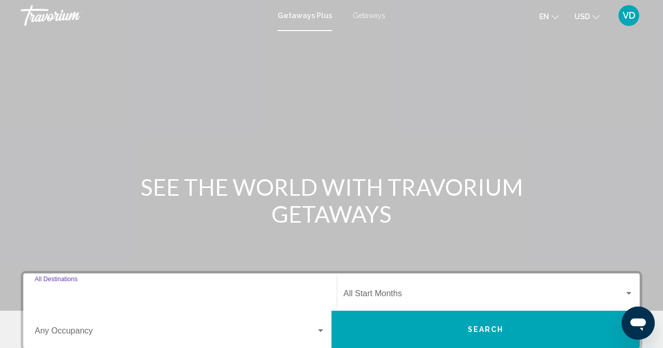
click at [130, 296] on input "Destination All Destinations" at bounding box center [180, 295] width 291 height 9
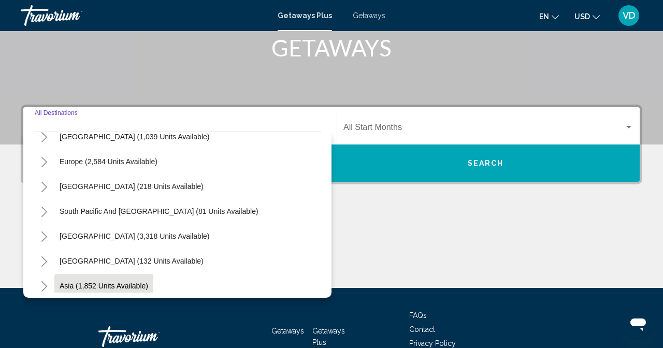
scroll to position [178, 0]
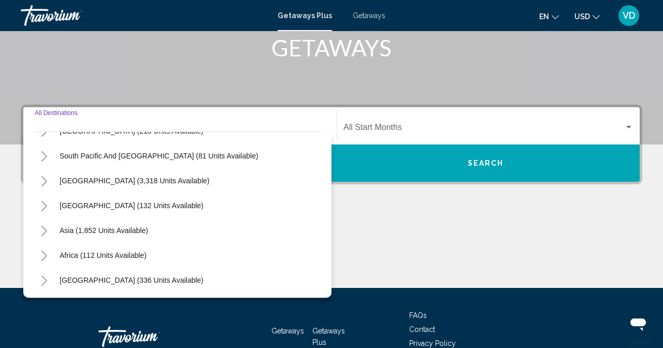
click at [48, 236] on icon "Toggle Asia (1,852 units available)" at bounding box center [44, 231] width 8 height 10
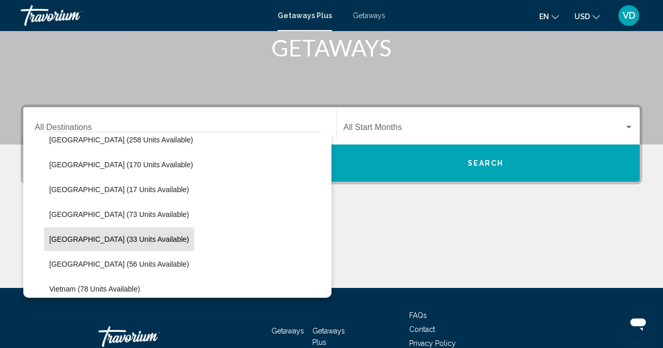
scroll to position [386, 0]
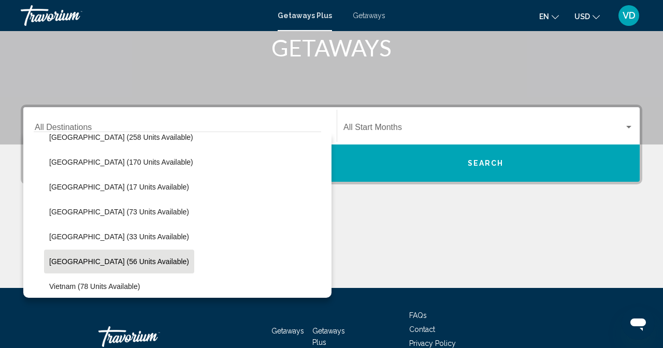
click at [99, 274] on button "Thailand (56 units available)" at bounding box center [119, 262] width 150 height 24
type input "**********"
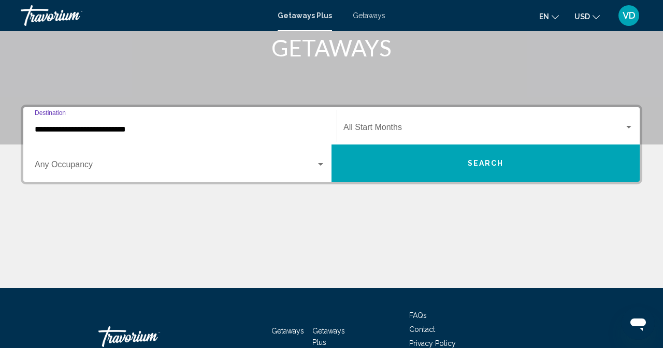
click at [504, 160] on span "Search" at bounding box center [486, 164] width 36 height 8
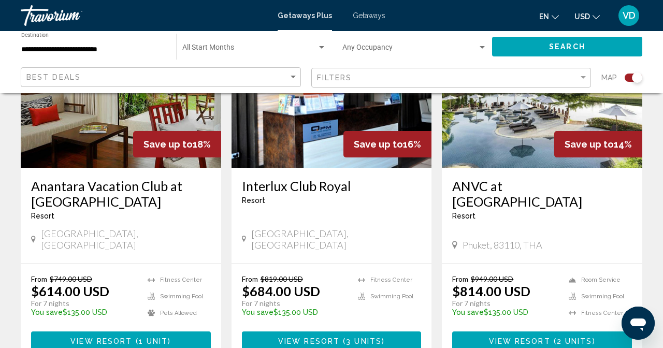
scroll to position [484, 0]
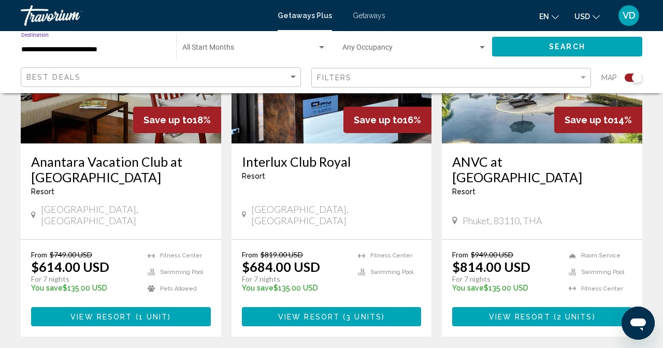
click at [96, 51] on input "**********" at bounding box center [93, 50] width 145 height 8
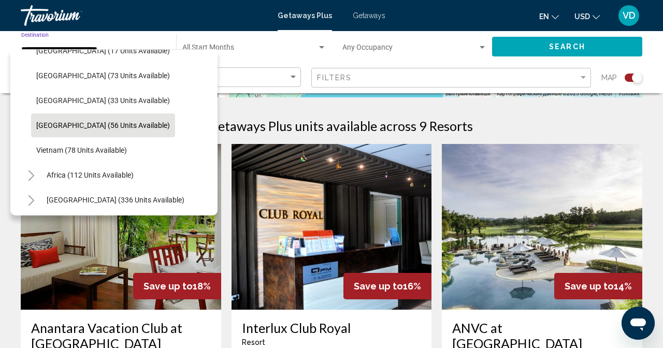
scroll to position [276, 0]
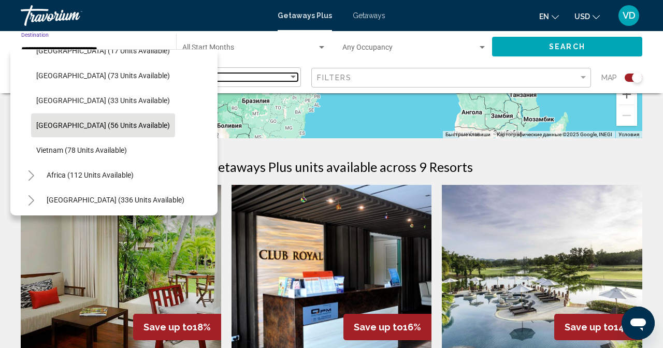
click at [81, 73] on span "Best Deals" at bounding box center [53, 77] width 54 height 8
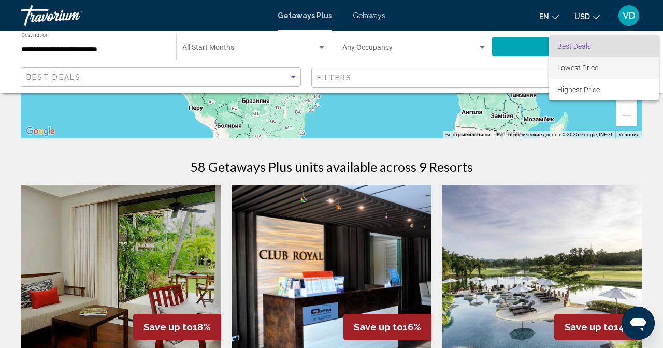
click at [627, 72] on span "Lowest Price" at bounding box center [604, 68] width 93 height 22
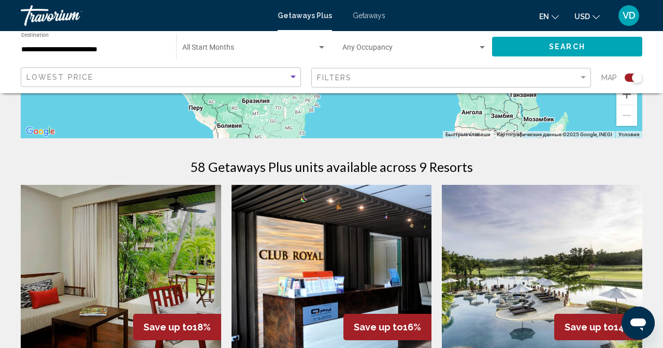
click at [592, 67] on button "Filters" at bounding box center [451, 77] width 280 height 21
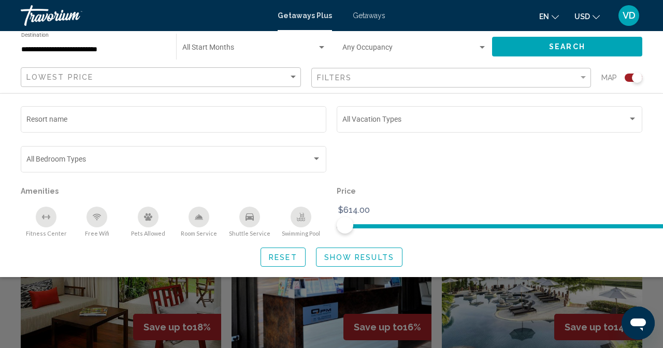
drag, startPoint x: 643, startPoint y: 303, endPoint x: 473, endPoint y: 66, distance: 291.5
click at [641, 296] on div "Search widget" at bounding box center [331, 251] width 663 height 193
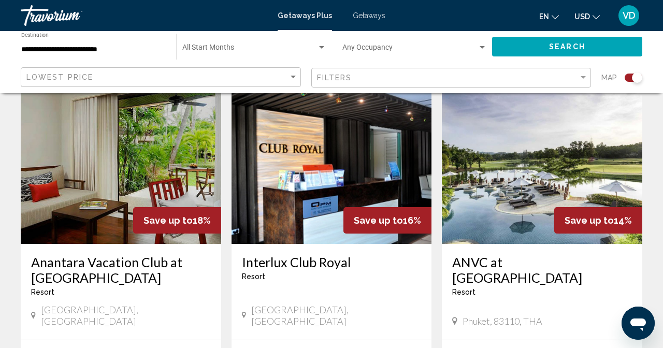
scroll to position [415, 0]
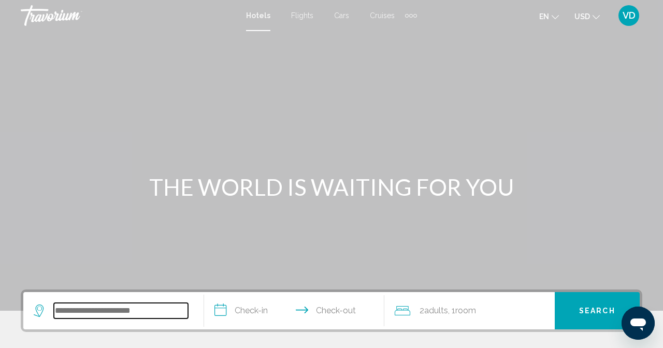
click at [141, 315] on input "Search widget" at bounding box center [121, 311] width 134 height 16
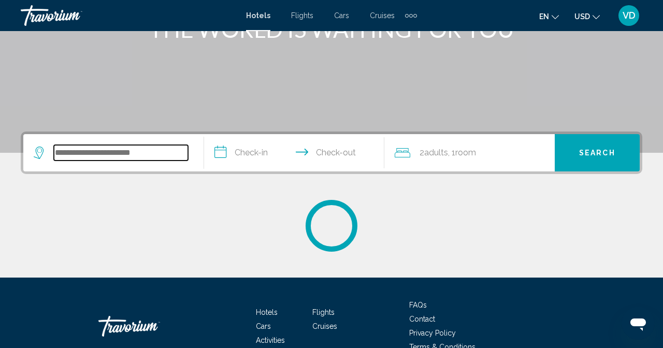
scroll to position [166, 0]
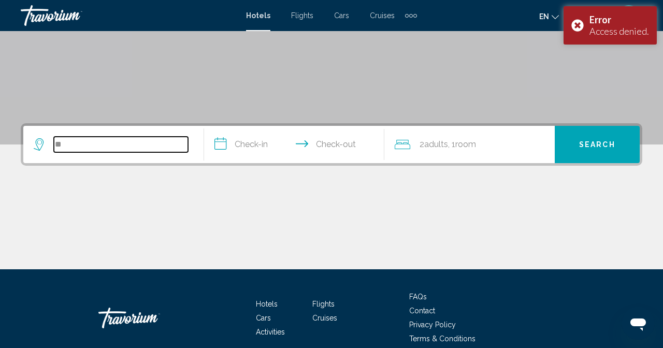
type input "*"
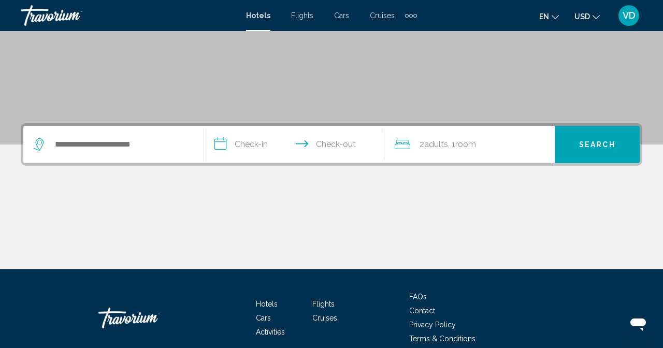
drag, startPoint x: 229, startPoint y: 168, endPoint x: 231, endPoint y: 149, distance: 19.8
click at [229, 168] on div "**********" at bounding box center [331, 196] width 663 height 146
click at [188, 149] on input "Search widget" at bounding box center [121, 145] width 134 height 16
type input "**"
drag, startPoint x: 454, startPoint y: 26, endPoint x: 450, endPoint y: 20, distance: 7.4
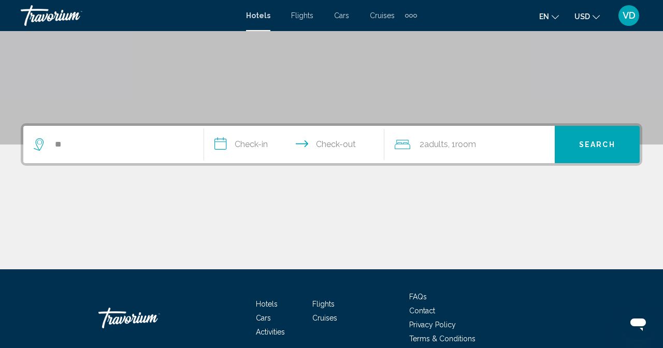
click at [452, 21] on div "Hotels Flights Cars Cruises Activities Hotels Flights Cars Cruises Activities e…" at bounding box center [331, 16] width 663 height 22
click at [349, 11] on span "Cars" at bounding box center [341, 15] width 15 height 8
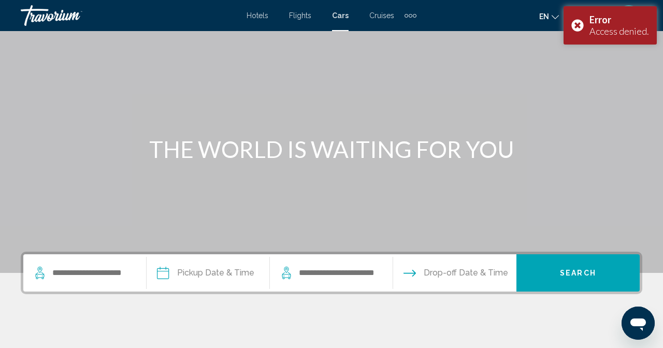
scroll to position [69, 0]
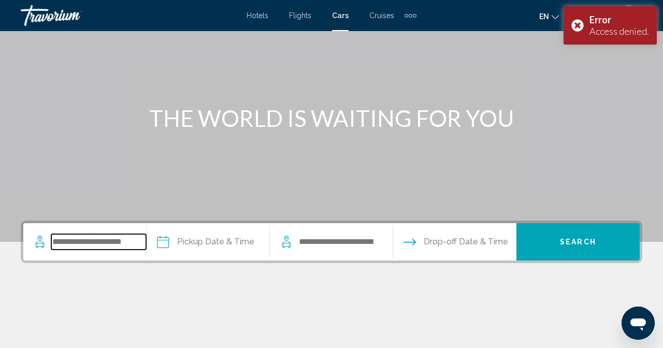
click at [139, 242] on input "Search widget" at bounding box center [98, 242] width 95 height 16
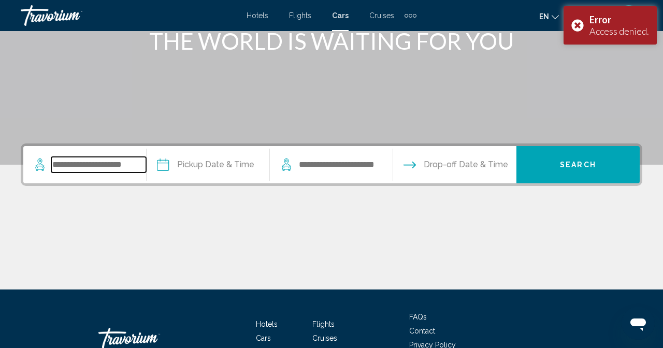
scroll to position [166, 0]
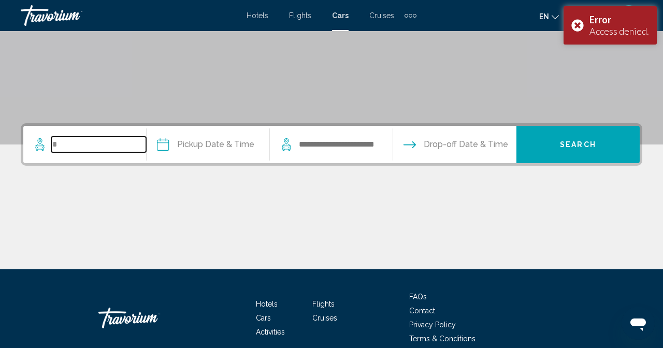
type input "*"
